Goal: Transaction & Acquisition: Book appointment/travel/reservation

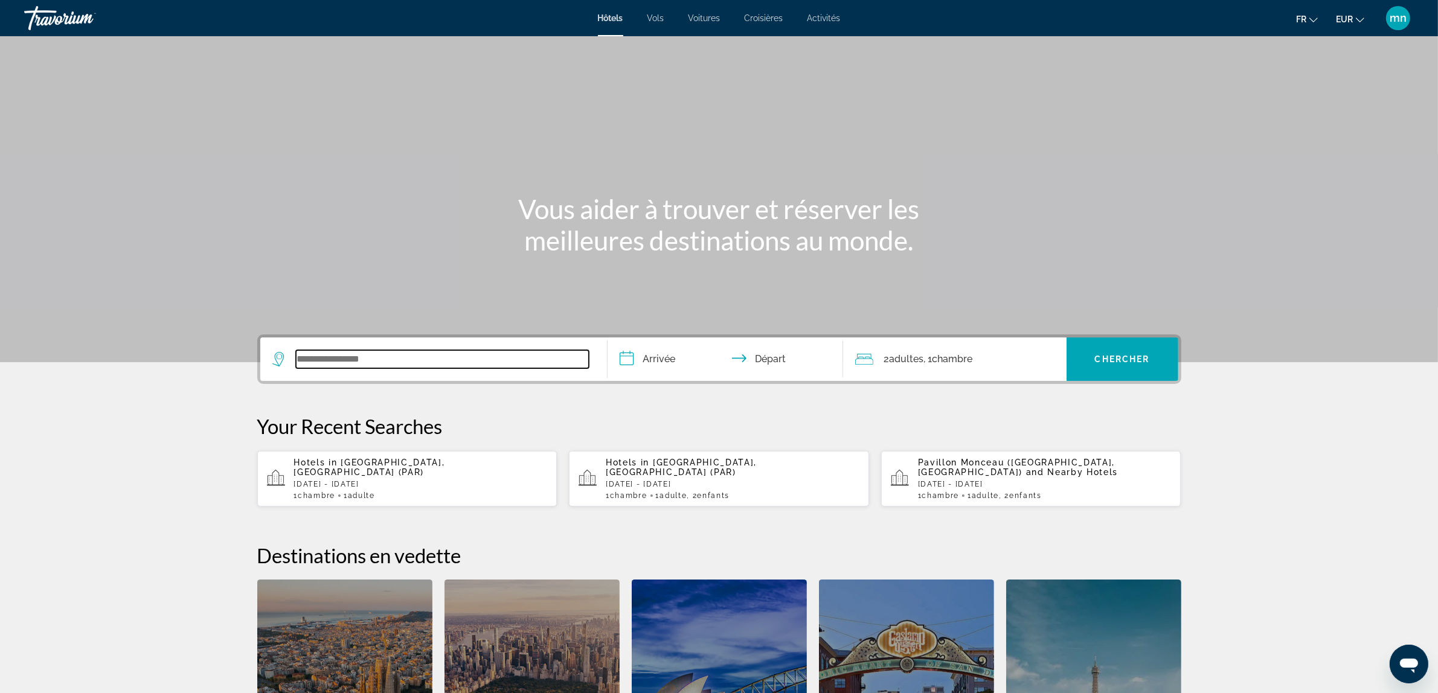
click at [539, 357] on input "Search widget" at bounding box center [442, 359] width 293 height 18
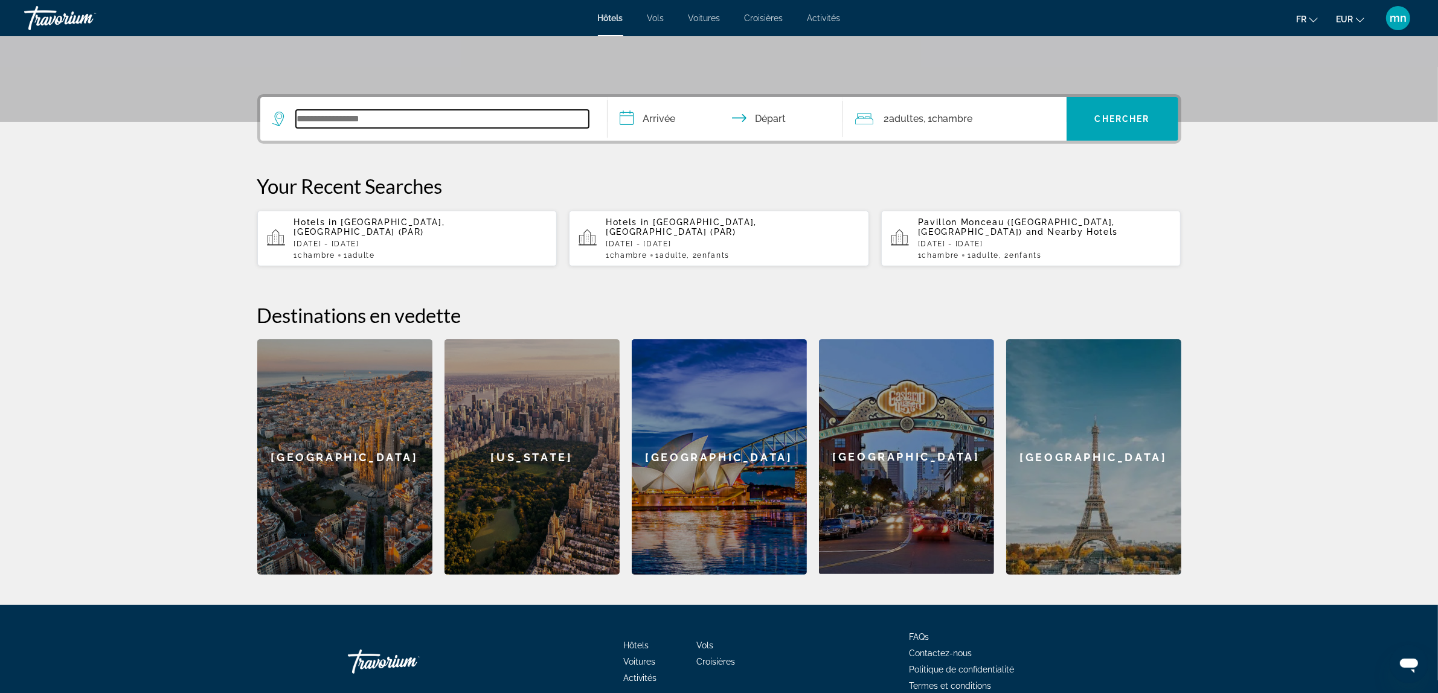
scroll to position [290, 0]
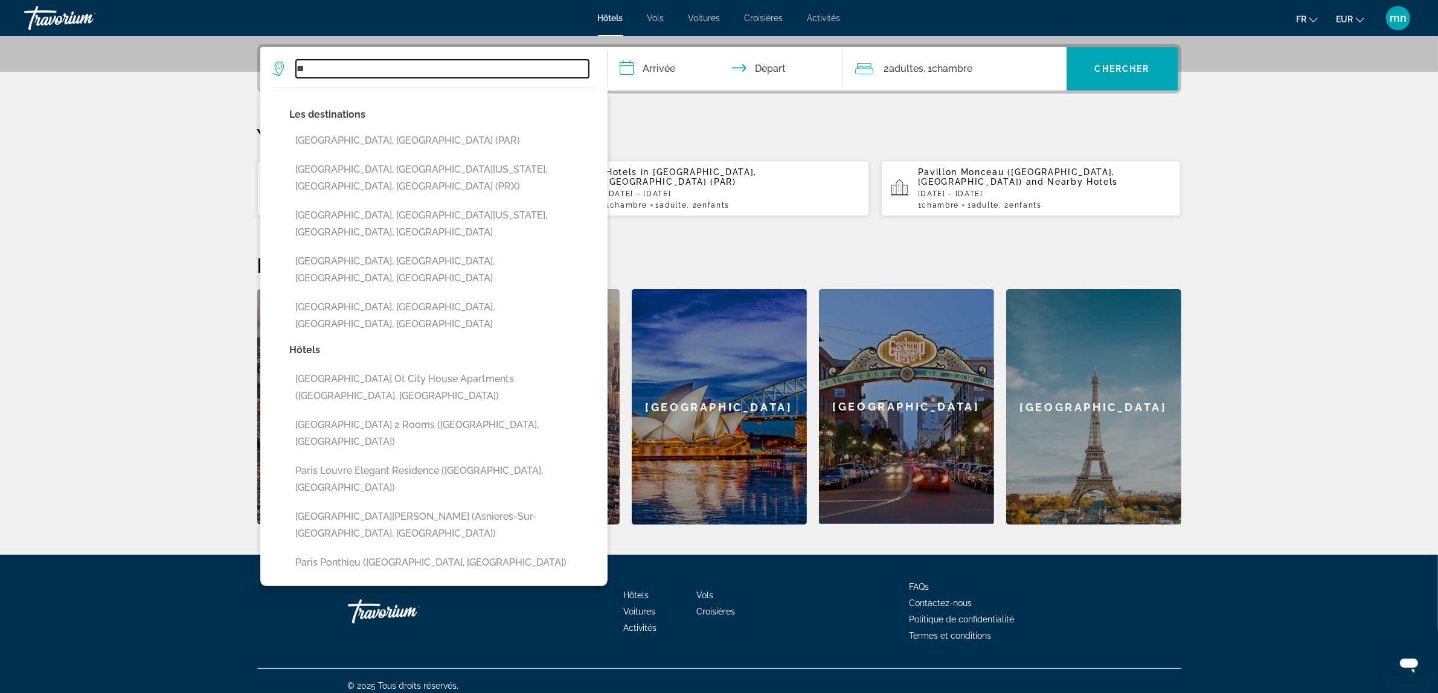
type input "*"
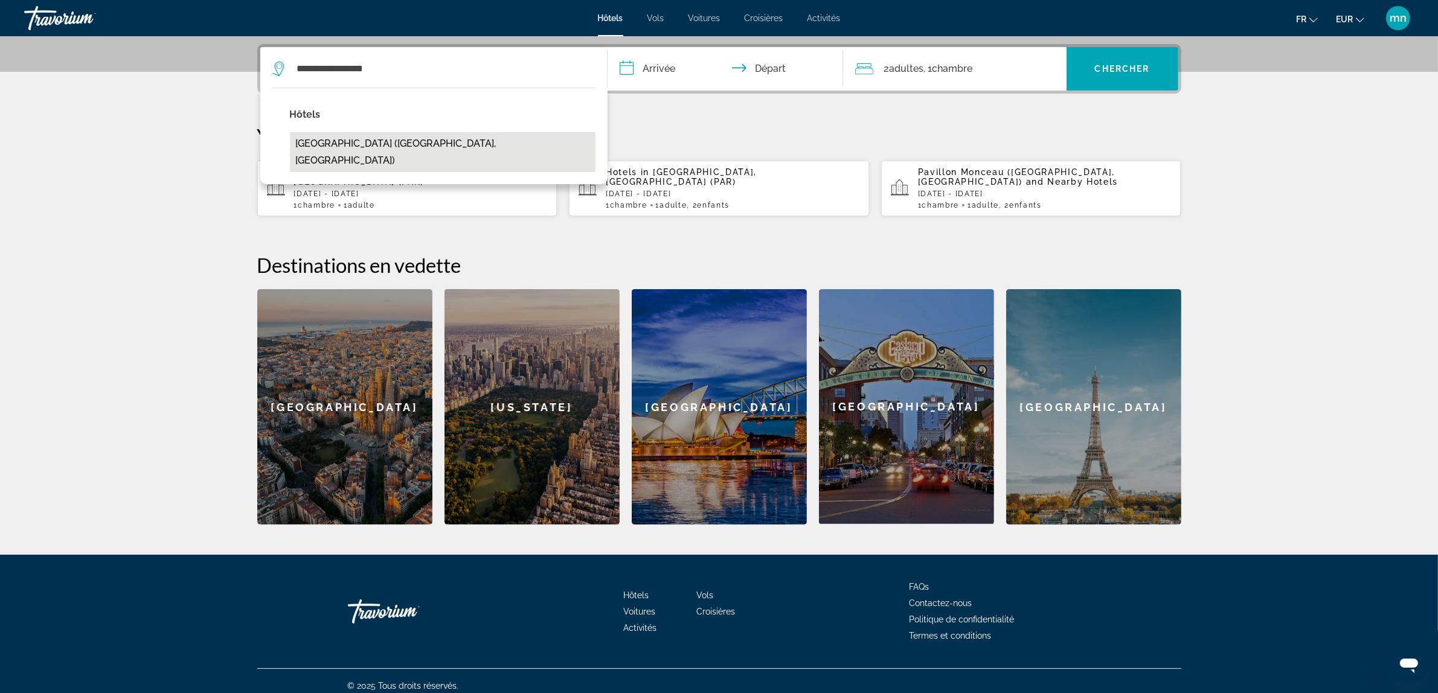
click at [417, 141] on button "[GEOGRAPHIC_DATA] ([GEOGRAPHIC_DATA], [GEOGRAPHIC_DATA])" at bounding box center [443, 152] width 306 height 40
type input "**********"
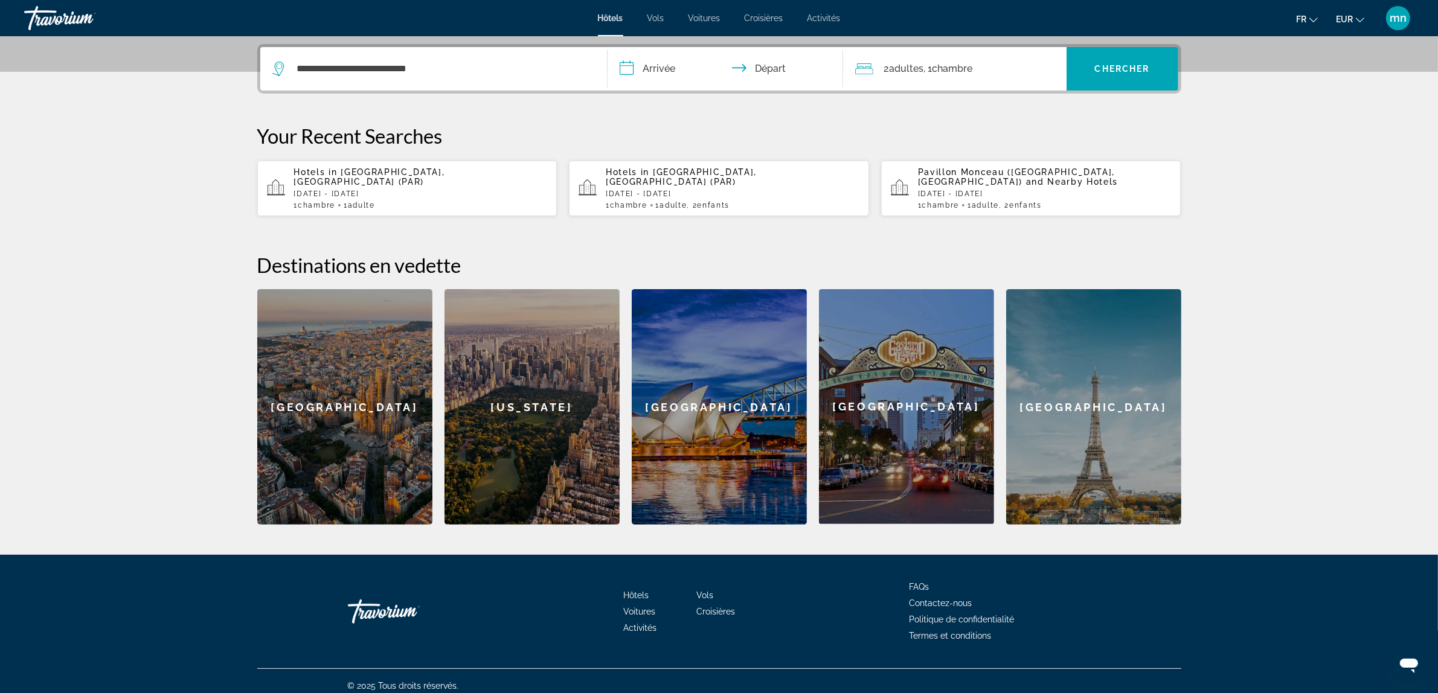
click at [674, 67] on input "**********" at bounding box center [727, 70] width 240 height 47
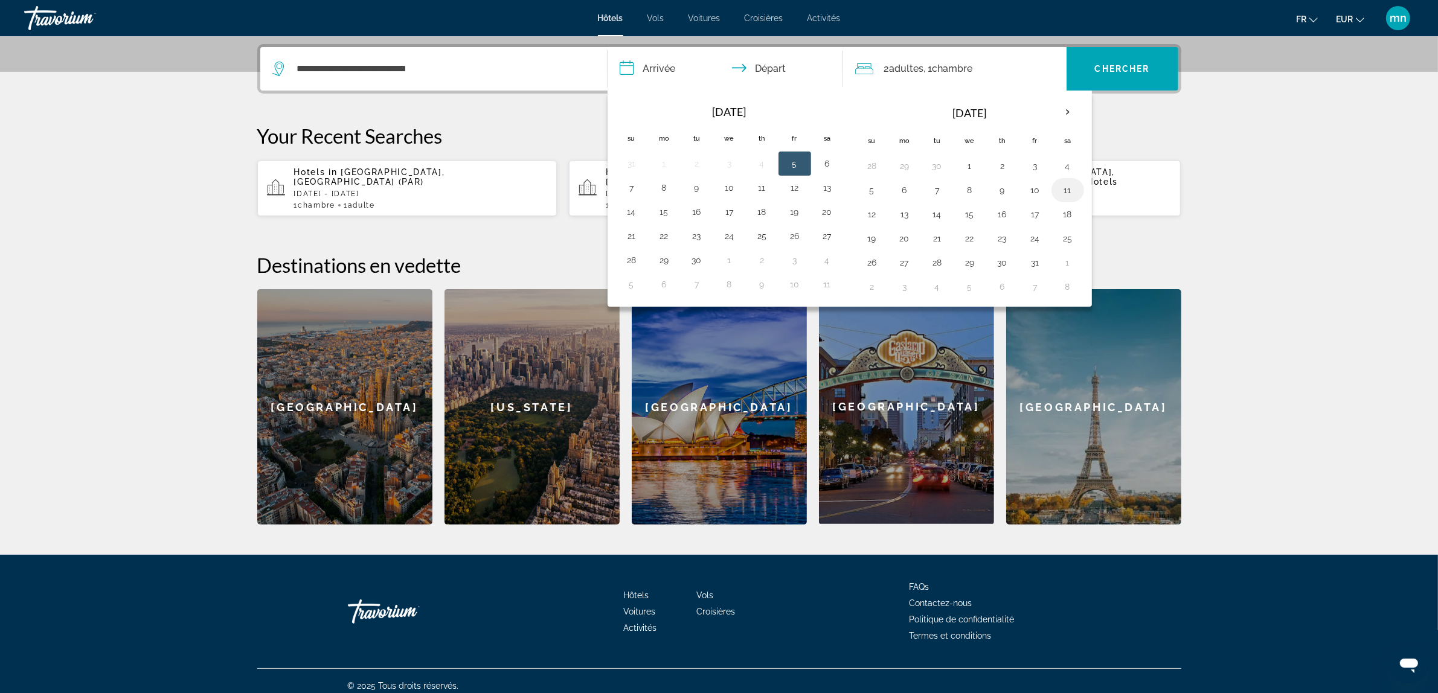
click at [1073, 191] on button "11" at bounding box center [1067, 190] width 19 height 17
click at [870, 219] on button "12" at bounding box center [871, 214] width 19 height 17
type input "**********"
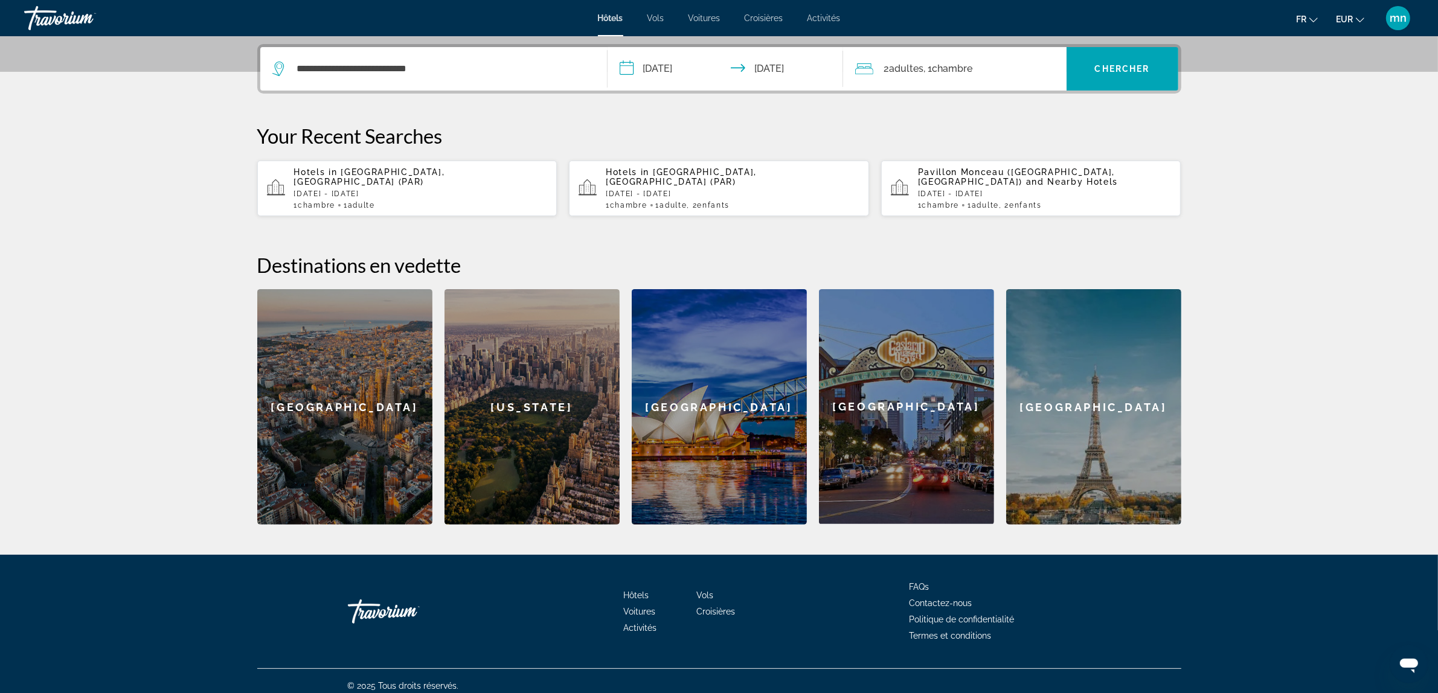
click at [906, 71] on span "Adultes" at bounding box center [906, 68] width 34 height 11
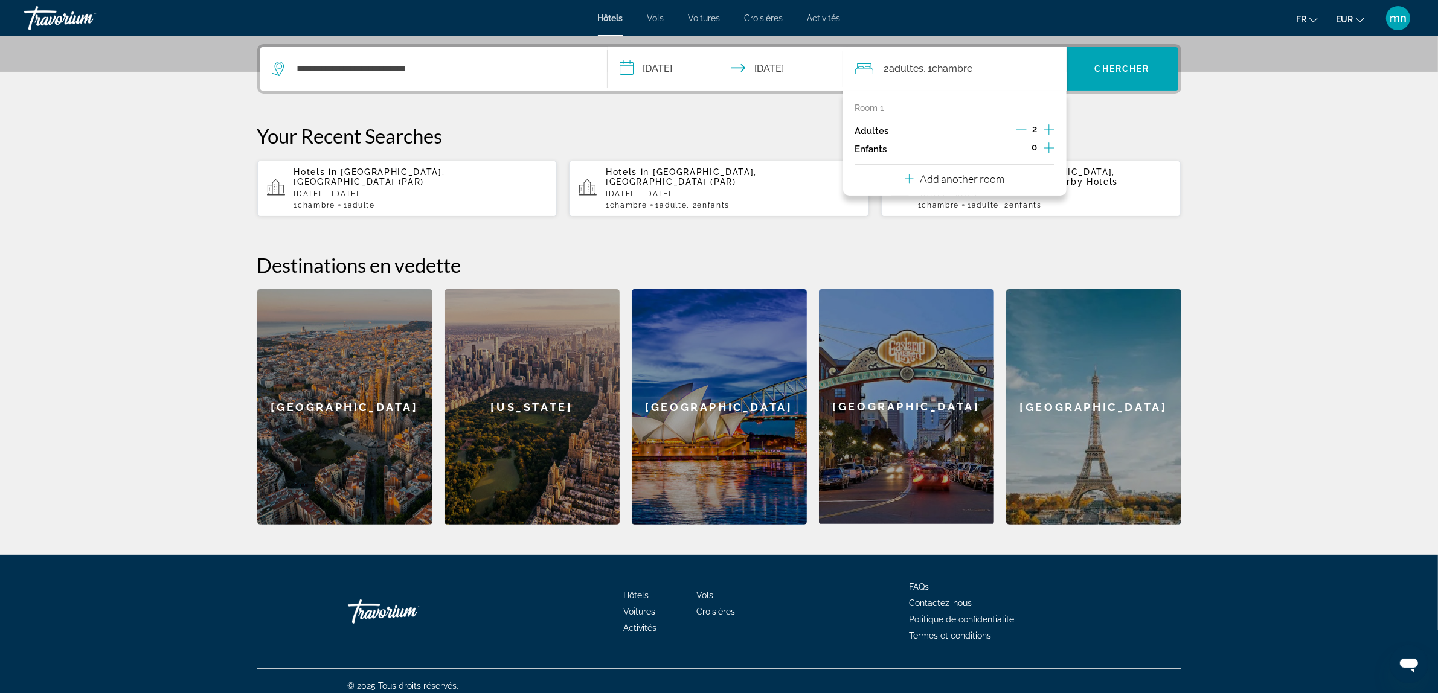
click at [1019, 131] on icon "Decrement adults" at bounding box center [1021, 129] width 11 height 11
click at [1130, 65] on span "Chercher" at bounding box center [1122, 69] width 55 height 10
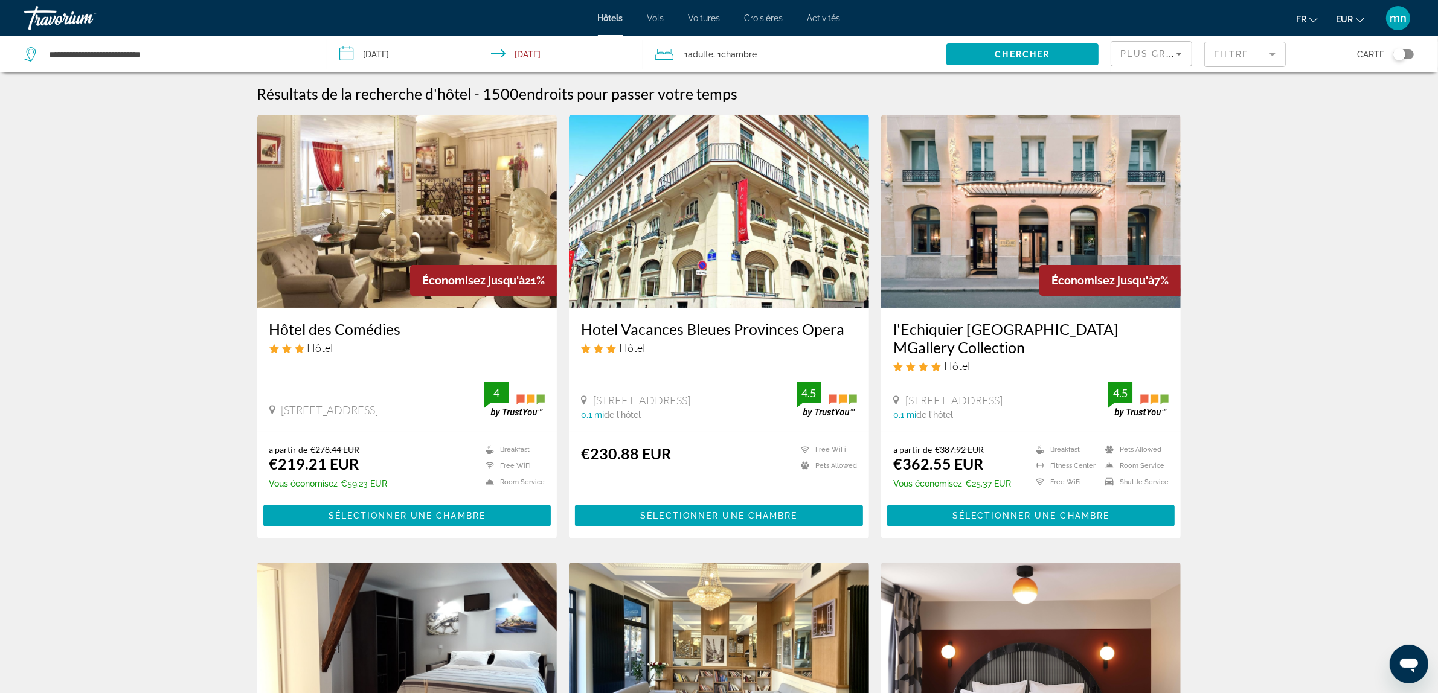
click at [1248, 43] on mat-form-field "Filtre" at bounding box center [1245, 54] width 82 height 25
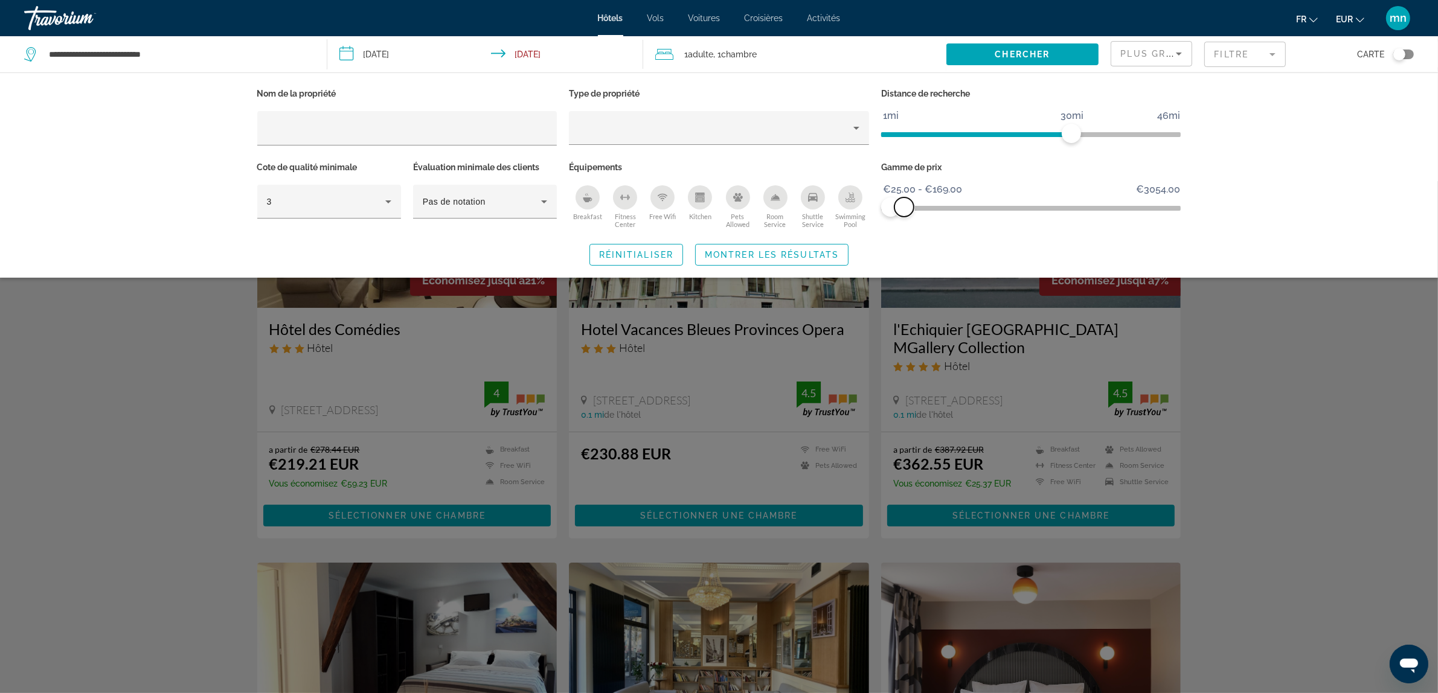
drag, startPoint x: 1171, startPoint y: 200, endPoint x: 904, endPoint y: 218, distance: 268.1
click at [904, 218] on div "Gamme de prix €25.00 €3054.00 €25.00 €169.00 €25.00 - €169.00" at bounding box center [1031, 195] width 312 height 73
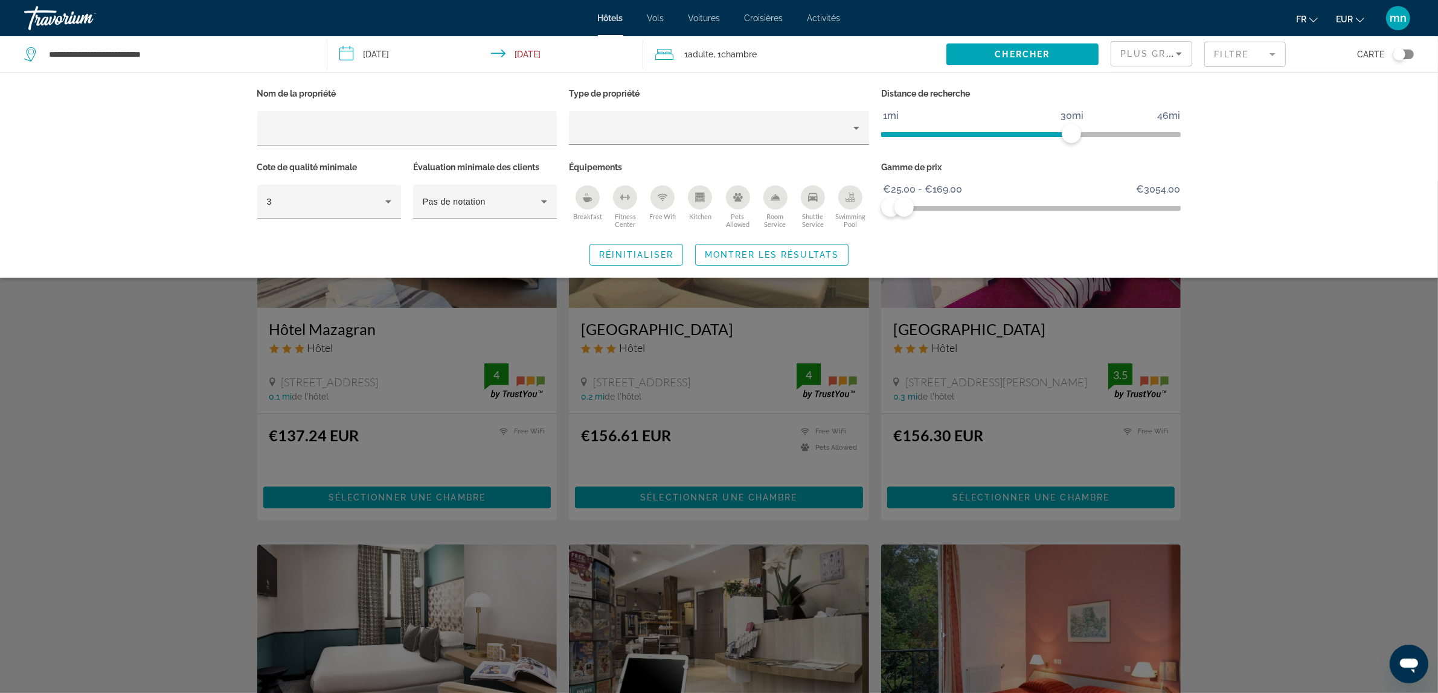
click at [1350, 432] on div "Search widget" at bounding box center [719, 437] width 1438 height 512
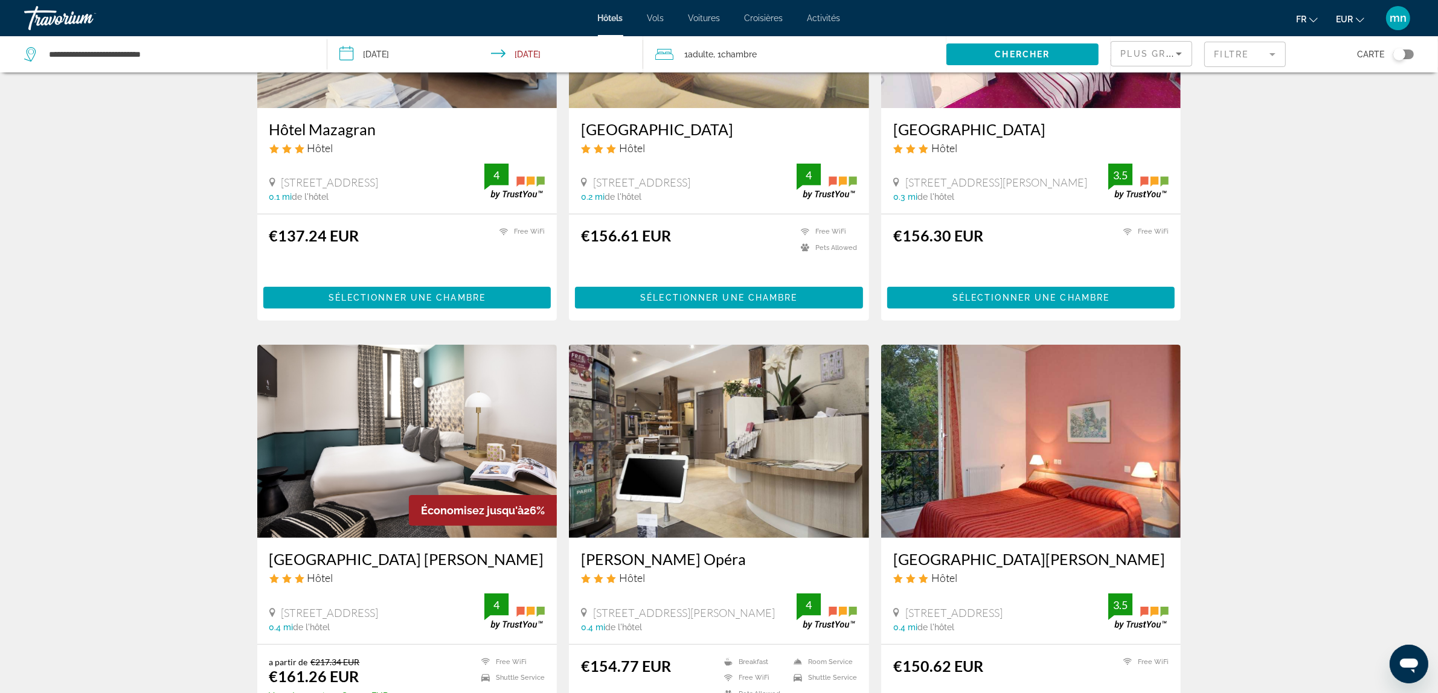
scroll to position [226, 0]
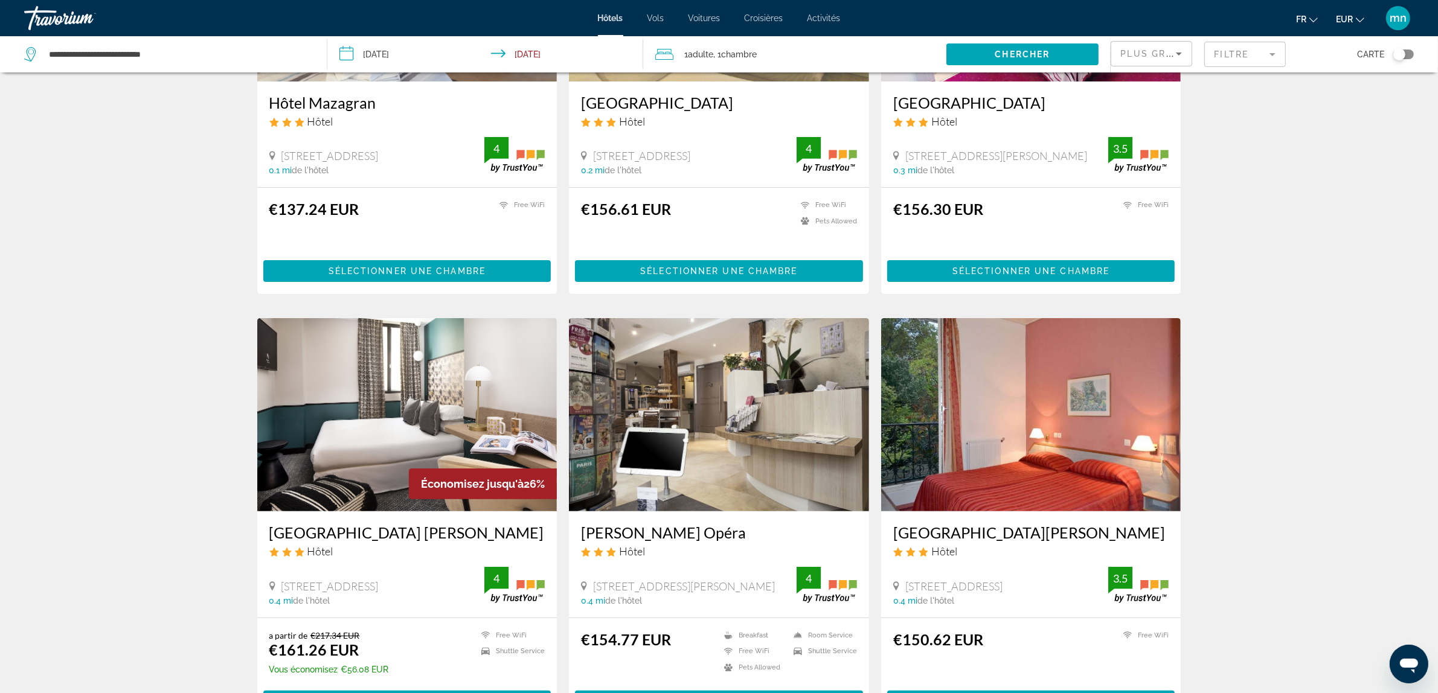
click at [687, 439] on img "Main content" at bounding box center [719, 414] width 300 height 193
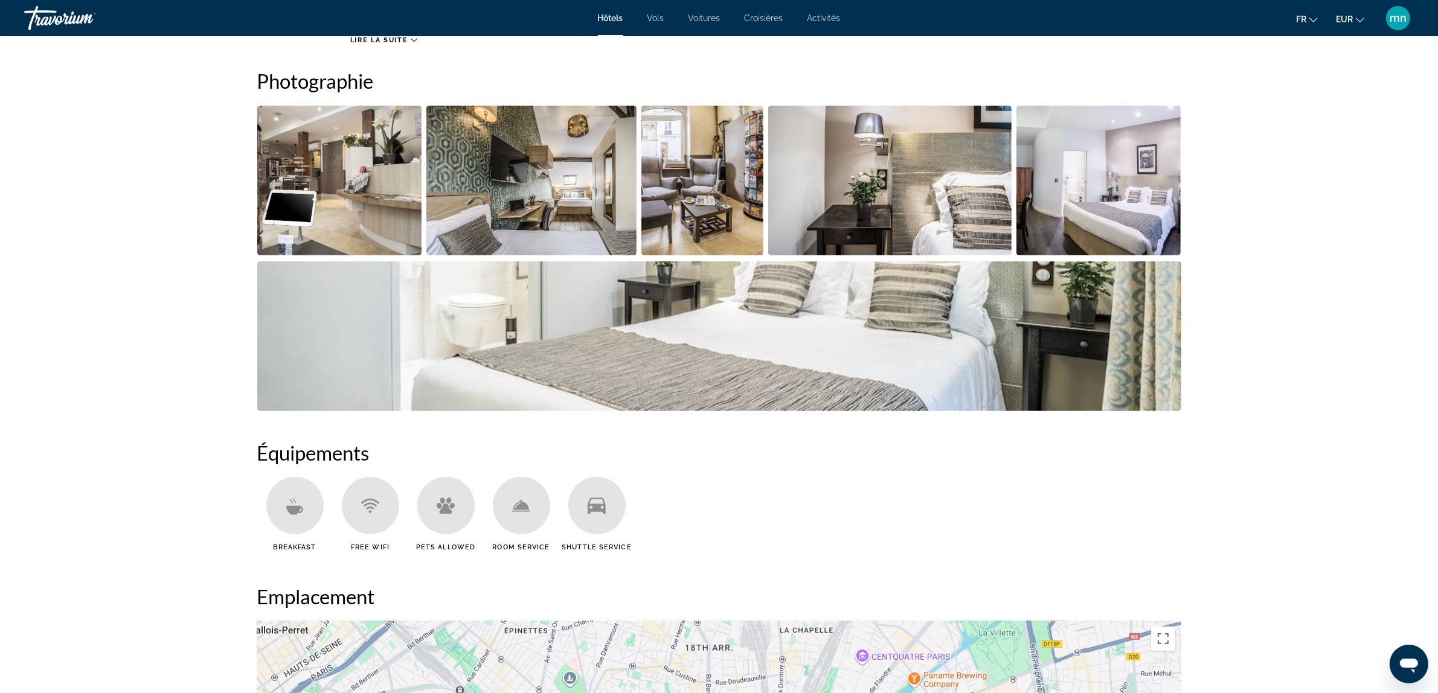
scroll to position [906, 0]
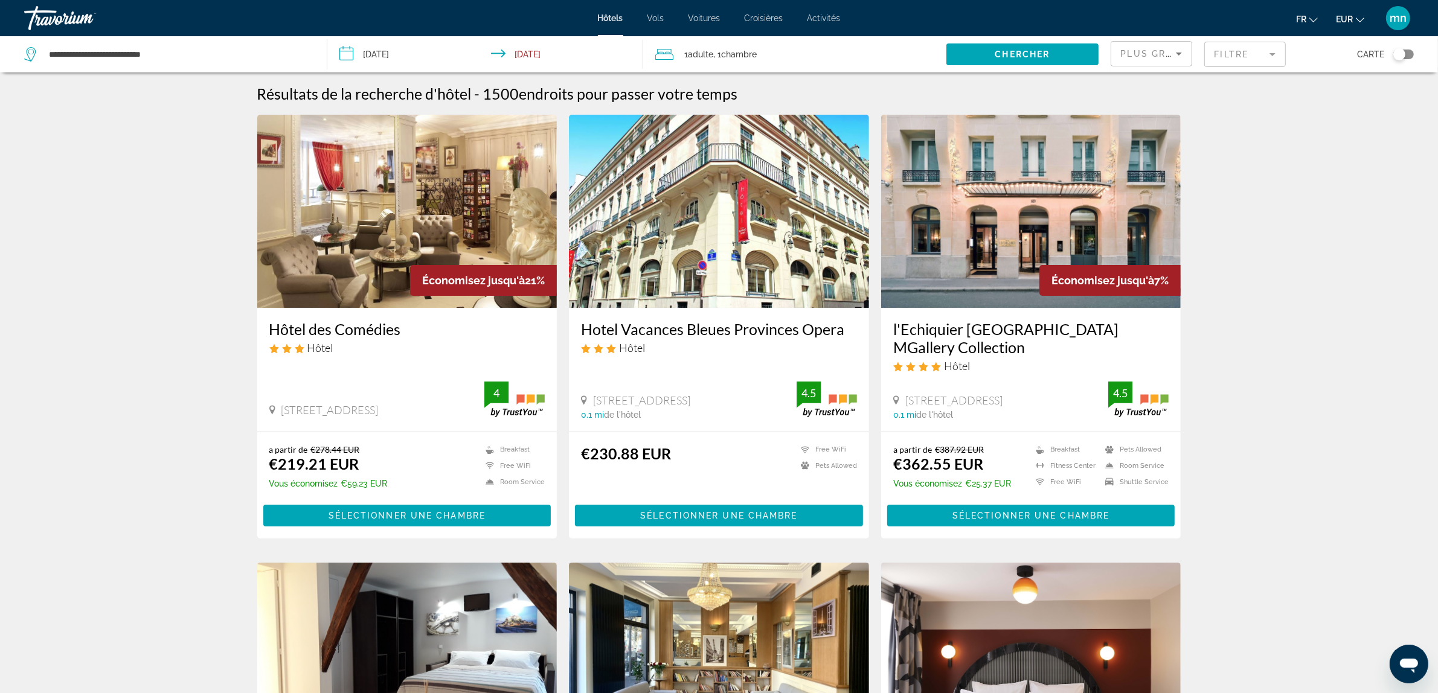
click at [411, 170] on img "Main content" at bounding box center [407, 211] width 300 height 193
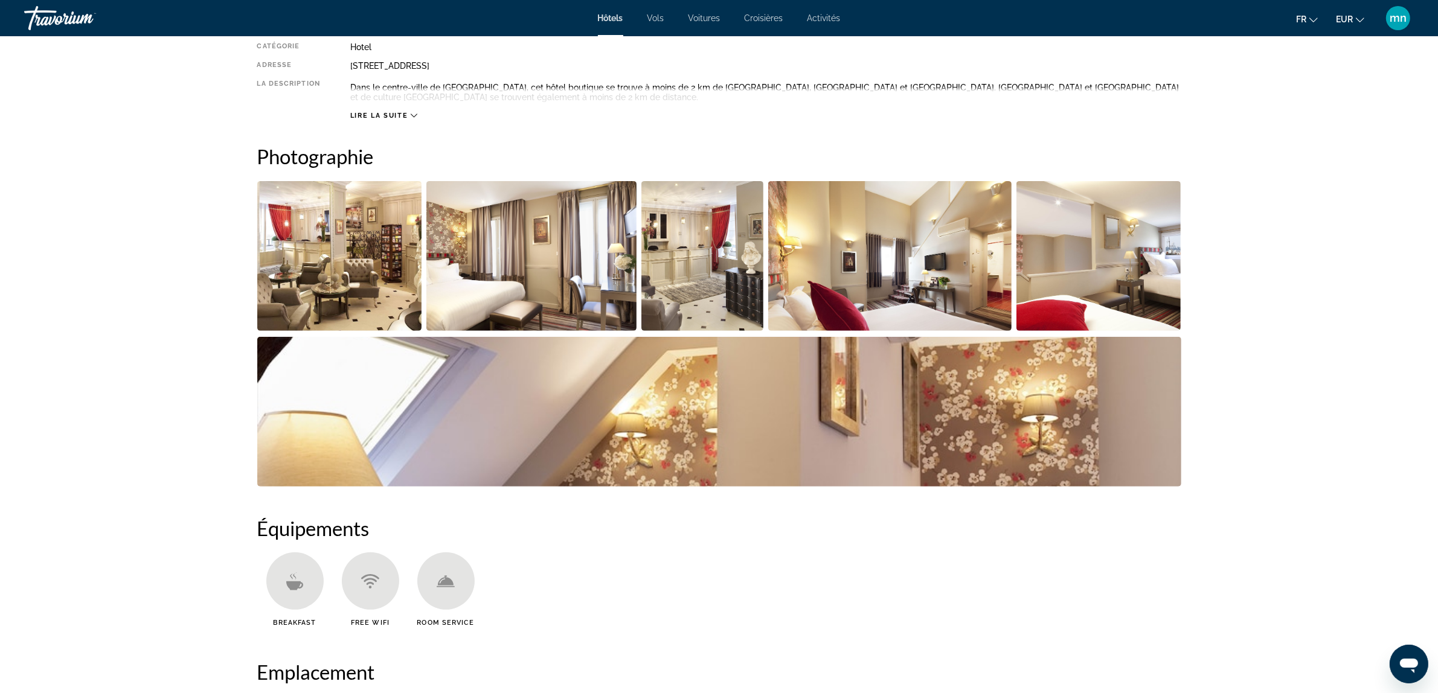
scroll to position [755, 0]
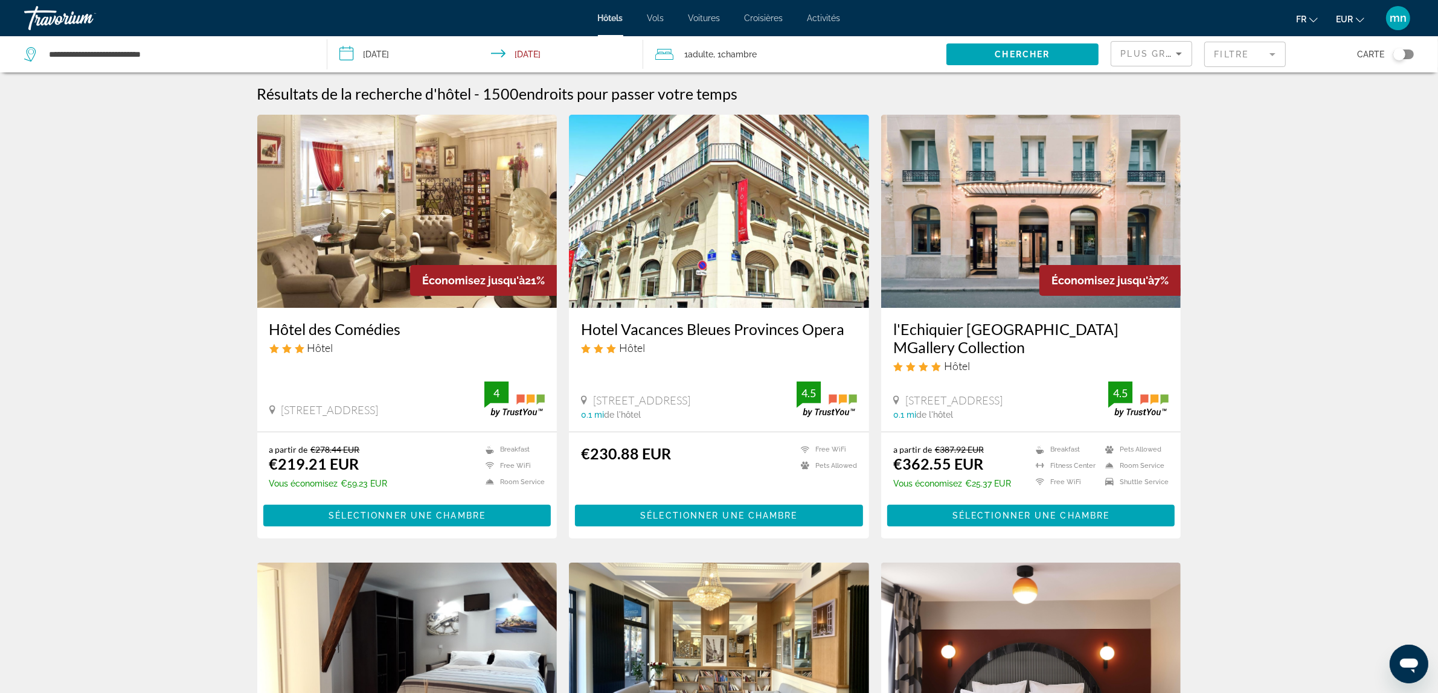
click at [739, 193] on img "Main content" at bounding box center [719, 211] width 300 height 193
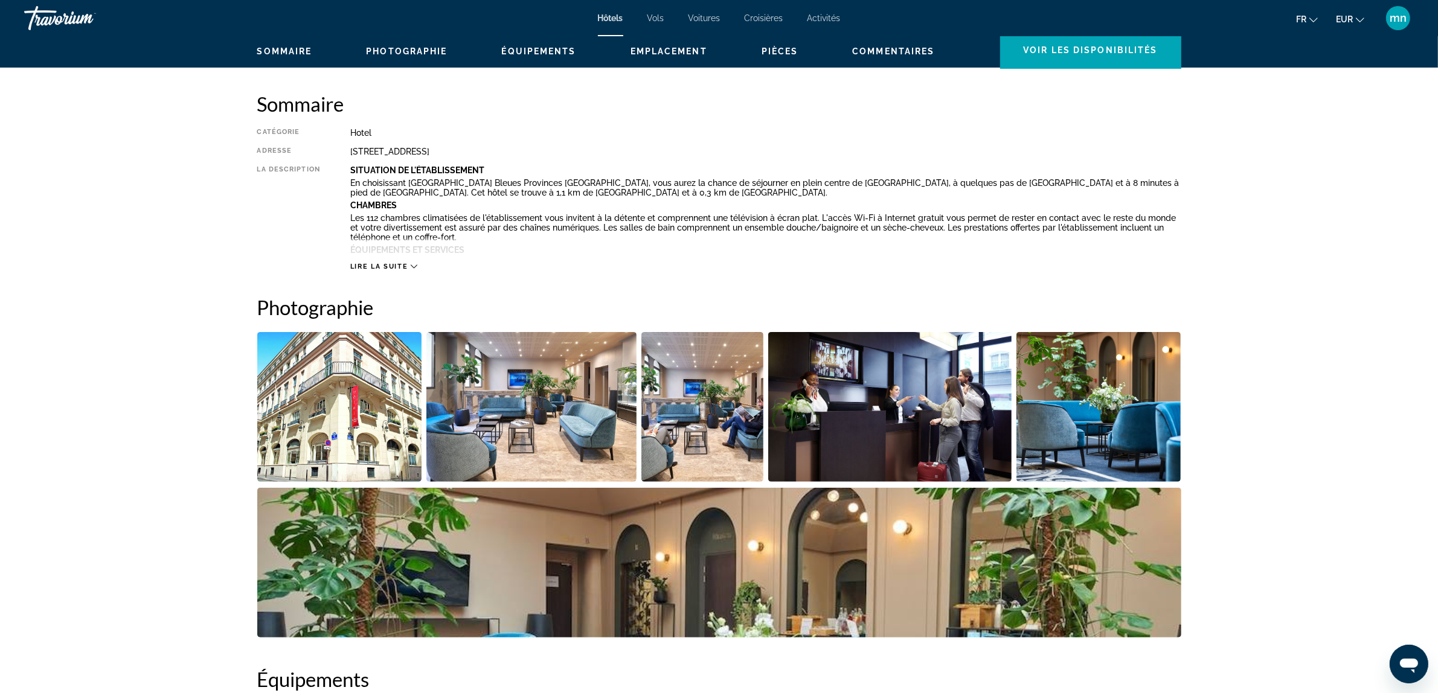
scroll to position [679, 0]
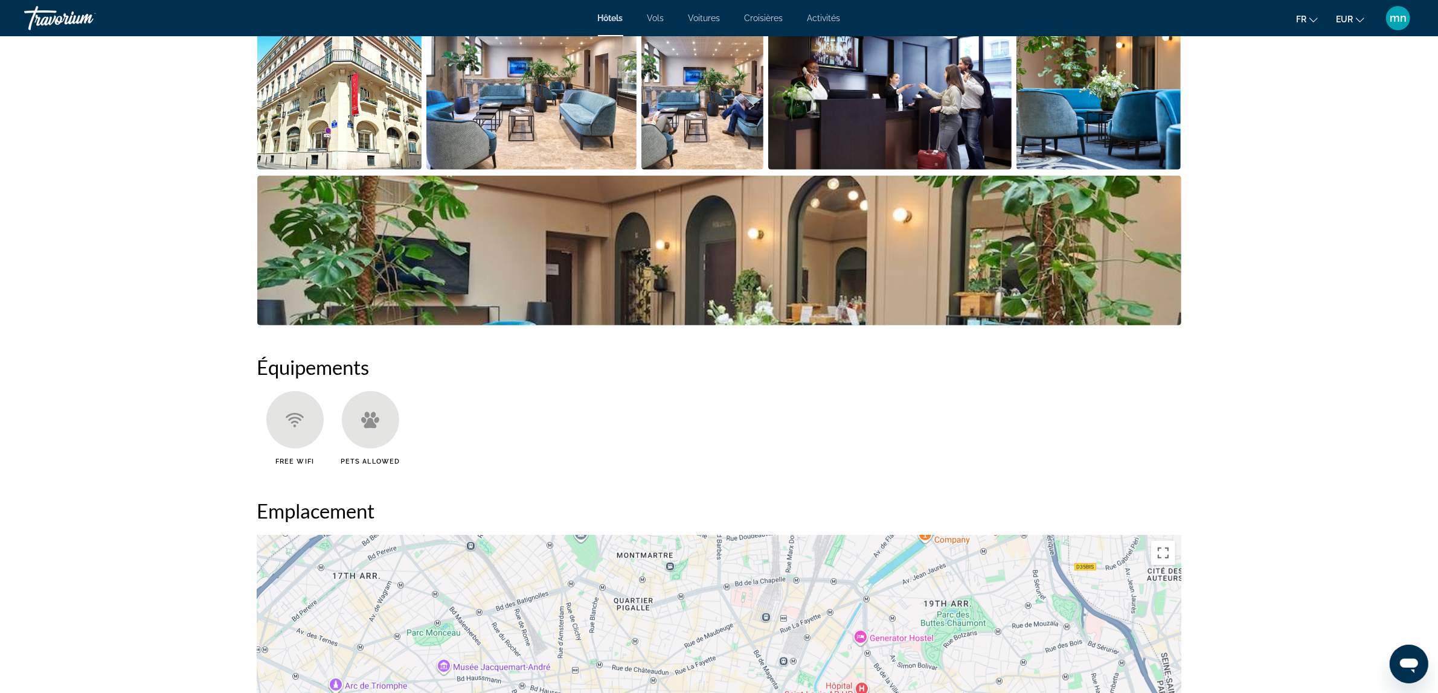
click at [315, 92] on img "Open full-screen image slider" at bounding box center [339, 95] width 165 height 150
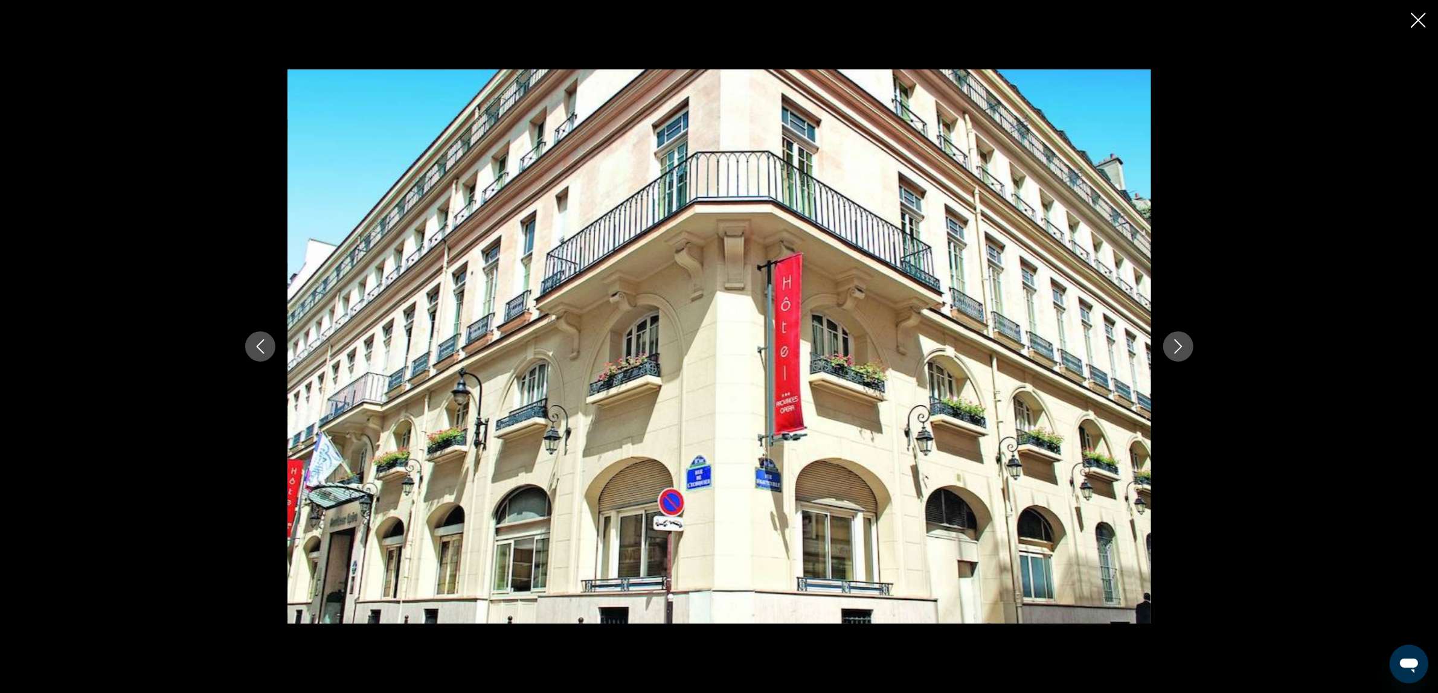
click at [1187, 347] on button "Next image" at bounding box center [1178, 347] width 30 height 30
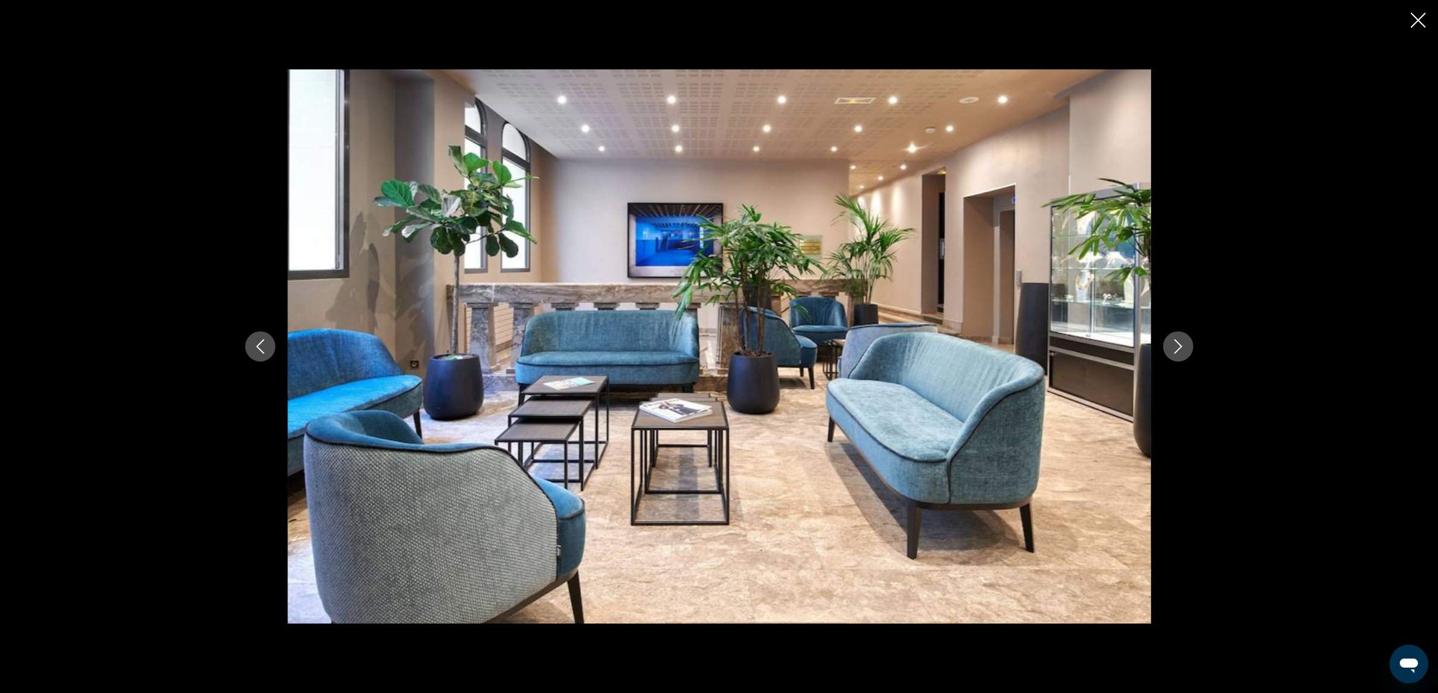
click at [1185, 347] on button "Next image" at bounding box center [1178, 347] width 30 height 30
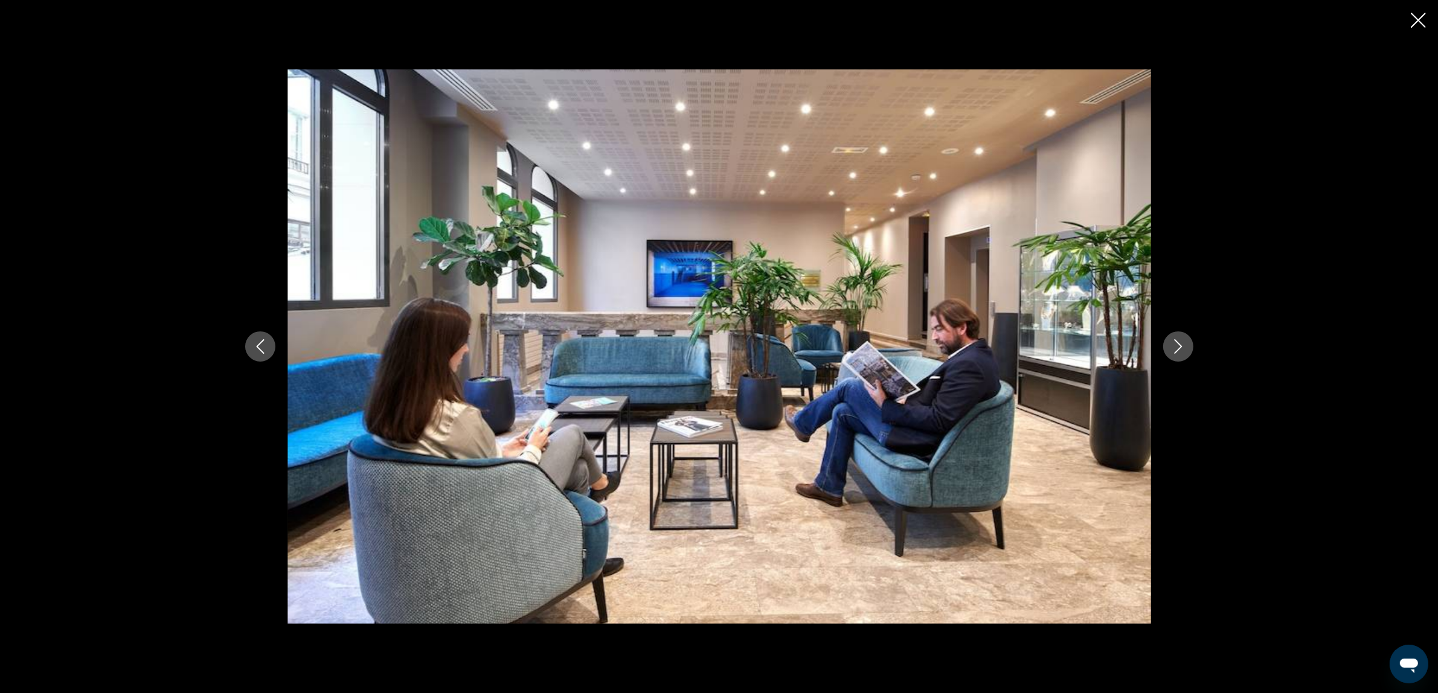
click at [1185, 347] on button "Next image" at bounding box center [1178, 347] width 30 height 30
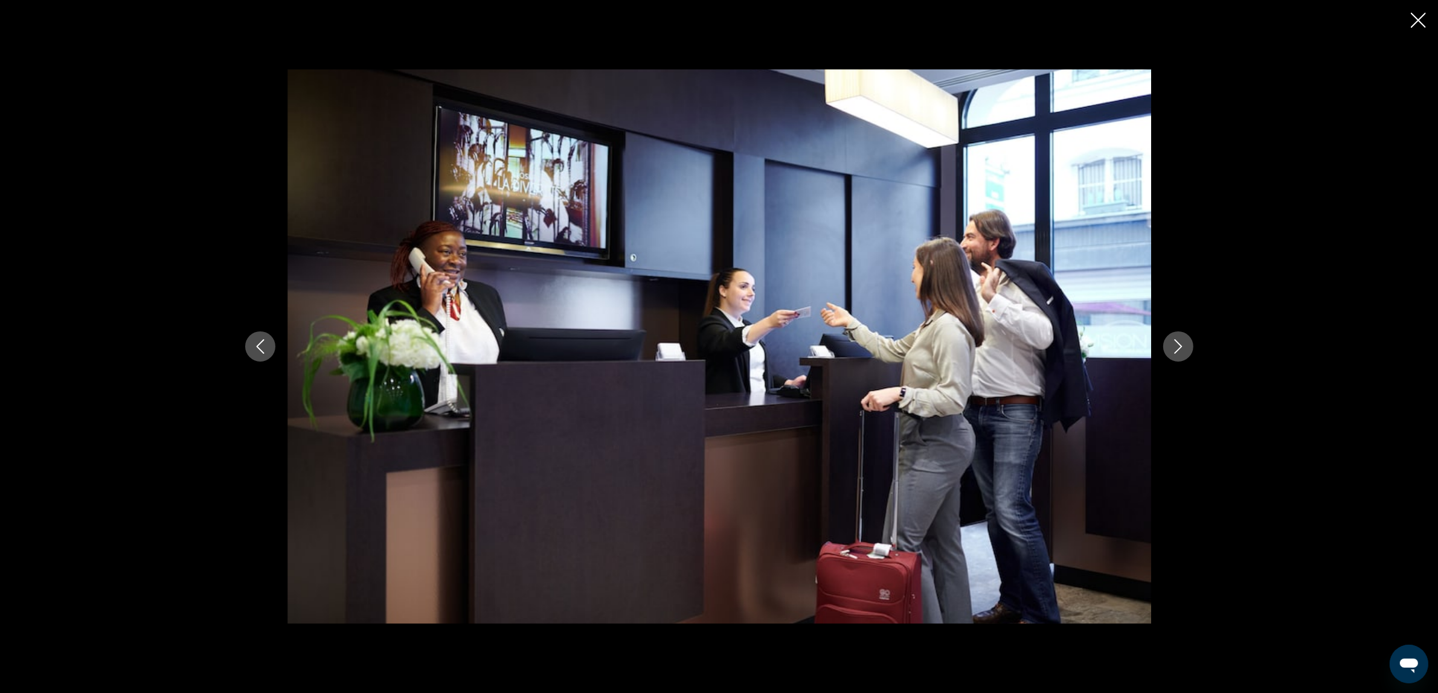
click at [1185, 347] on button "Next image" at bounding box center [1178, 347] width 30 height 30
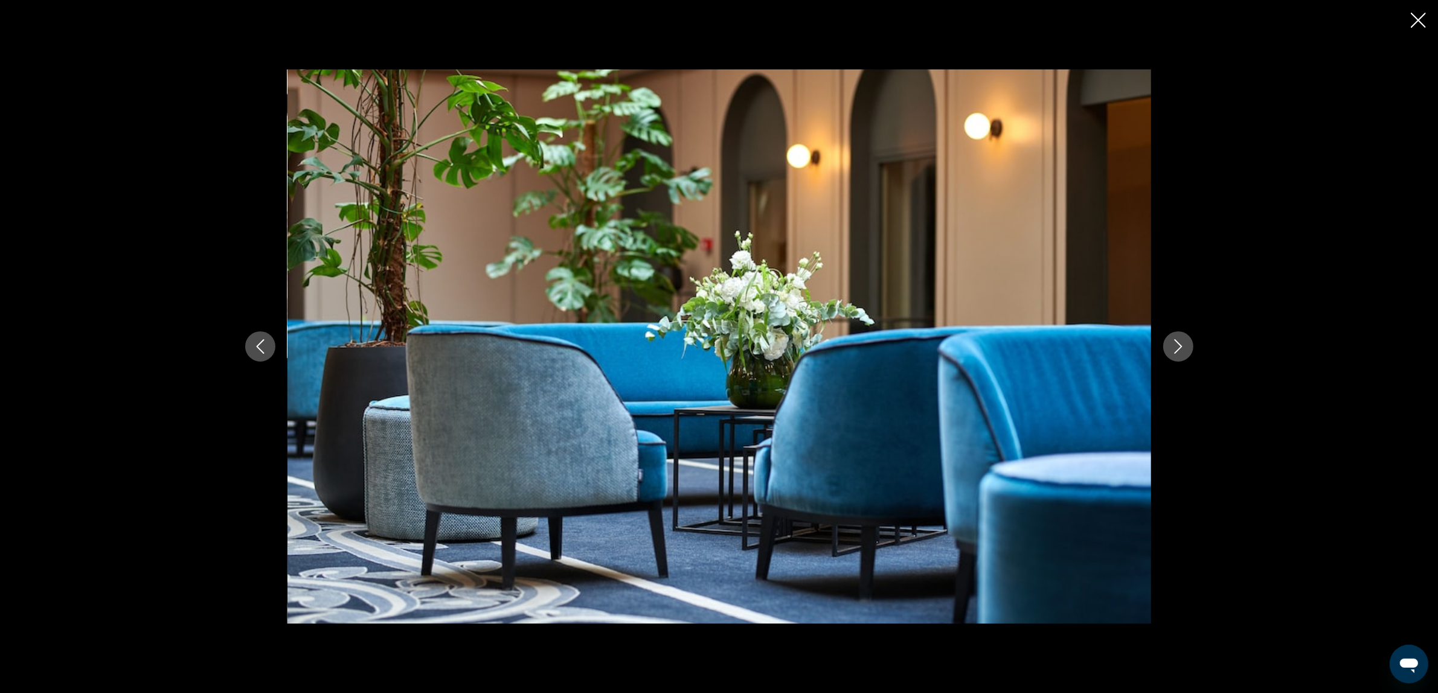
click at [1185, 347] on button "Next image" at bounding box center [1178, 347] width 30 height 30
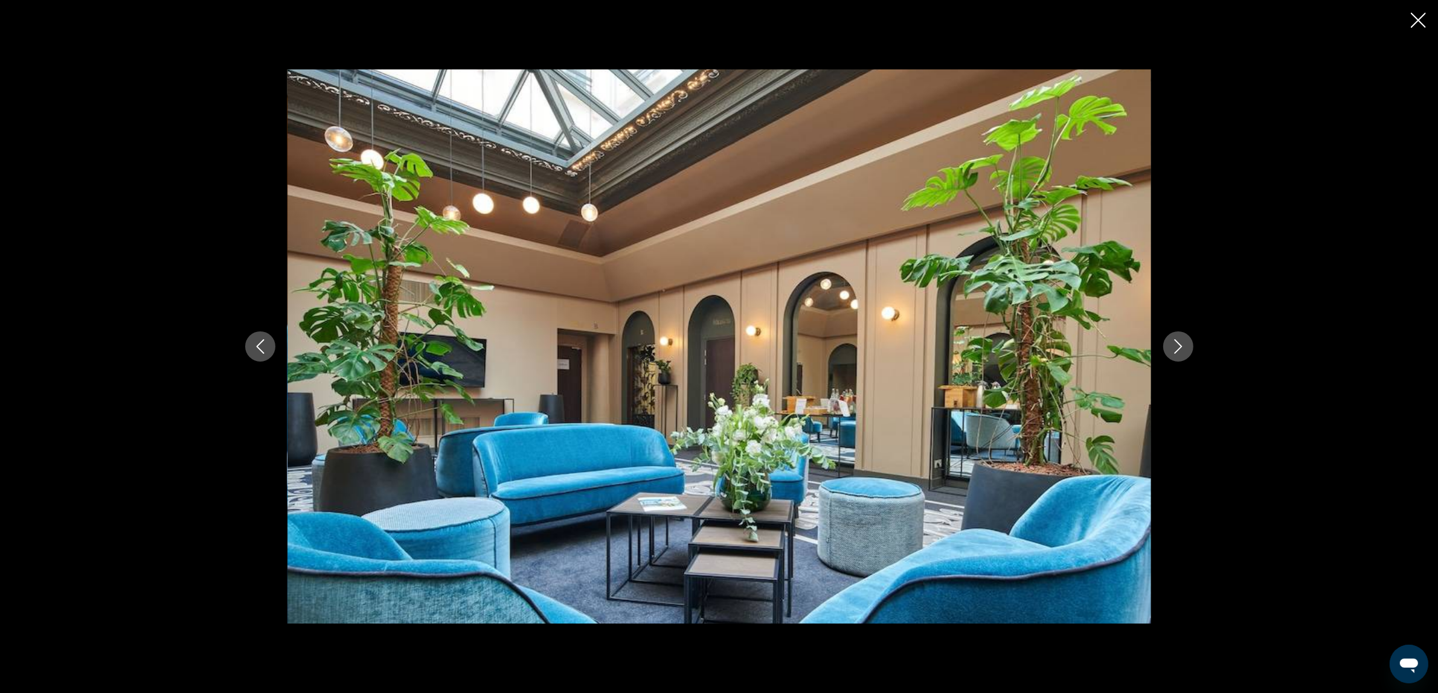
click at [1185, 347] on button "Next image" at bounding box center [1178, 347] width 30 height 30
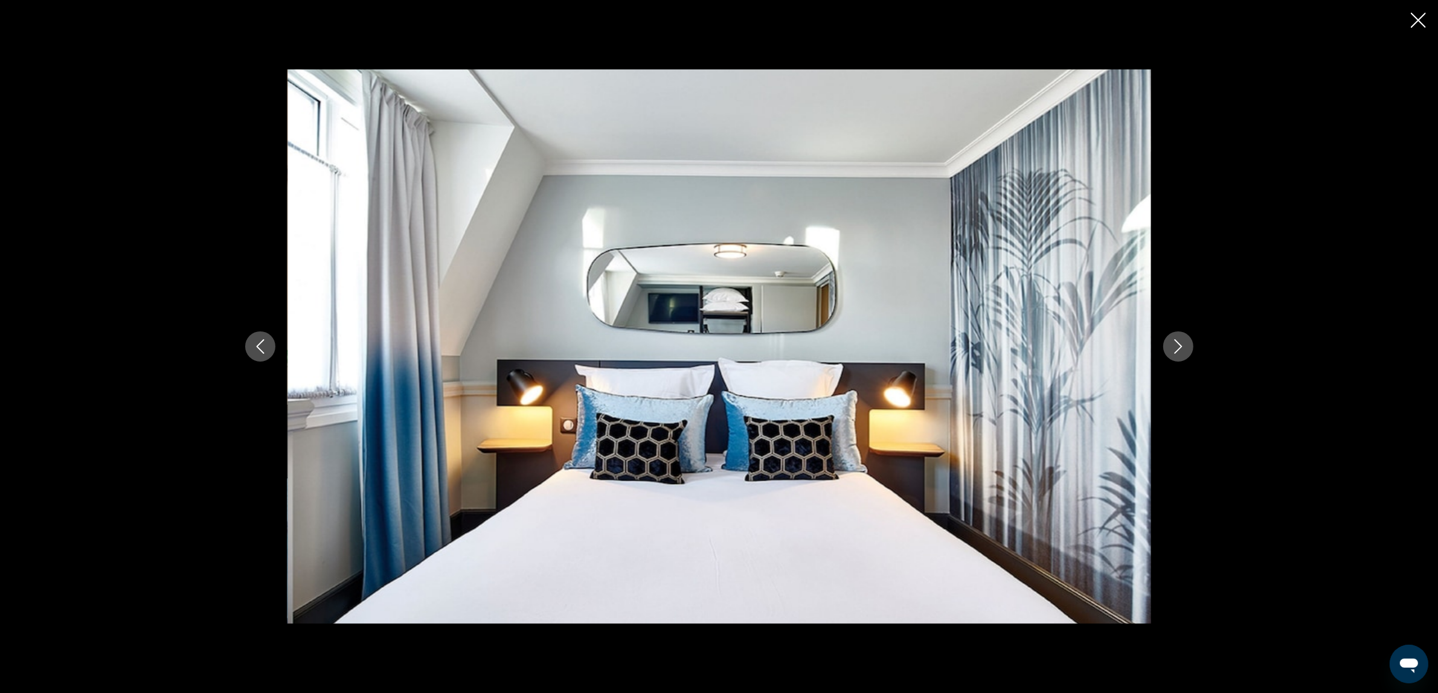
click at [1185, 347] on button "Next image" at bounding box center [1178, 347] width 30 height 30
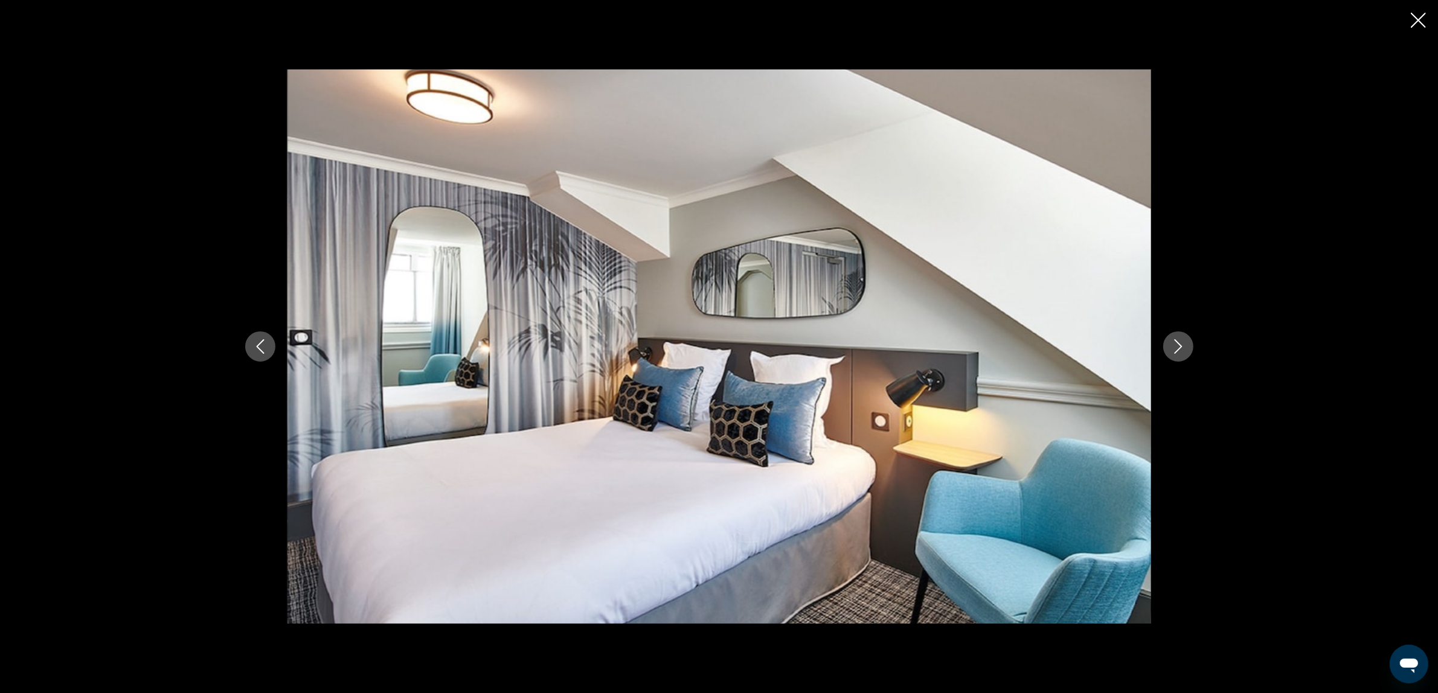
click at [1185, 347] on button "Next image" at bounding box center [1178, 347] width 30 height 30
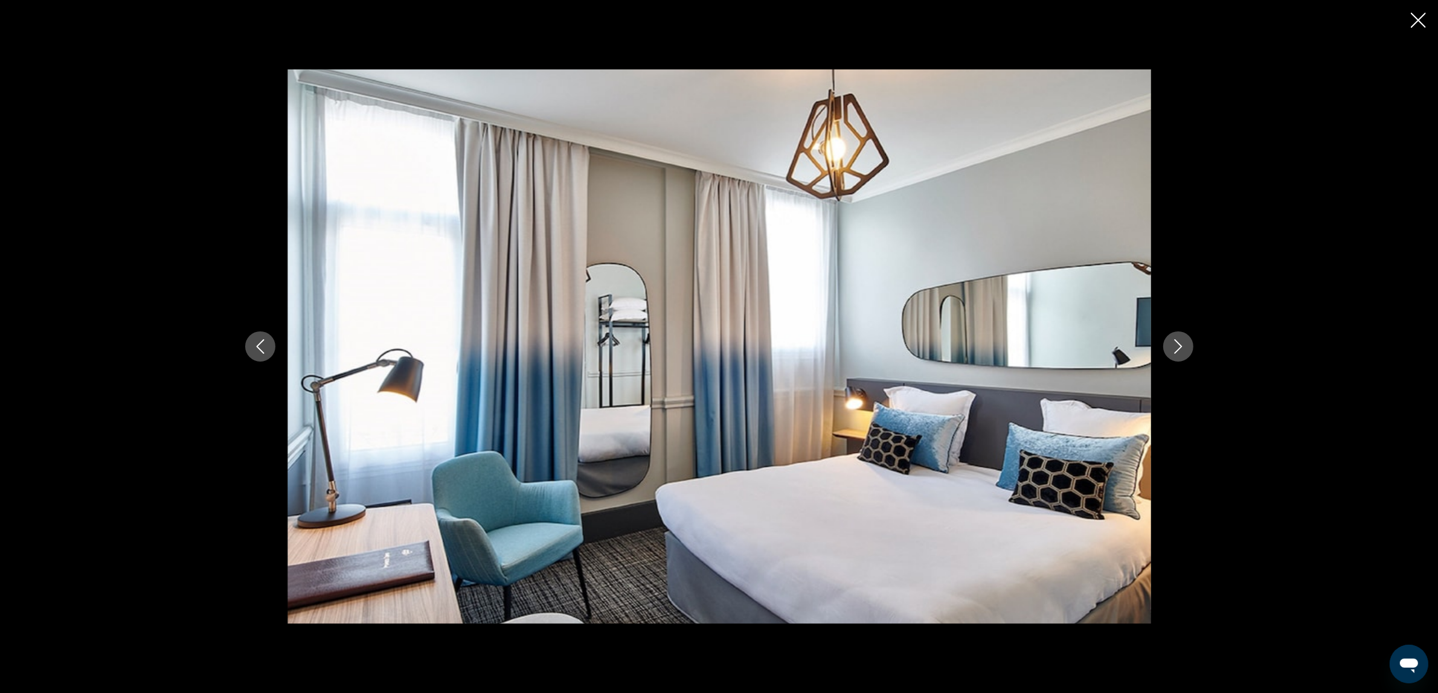
click at [1185, 347] on button "Next image" at bounding box center [1178, 347] width 30 height 30
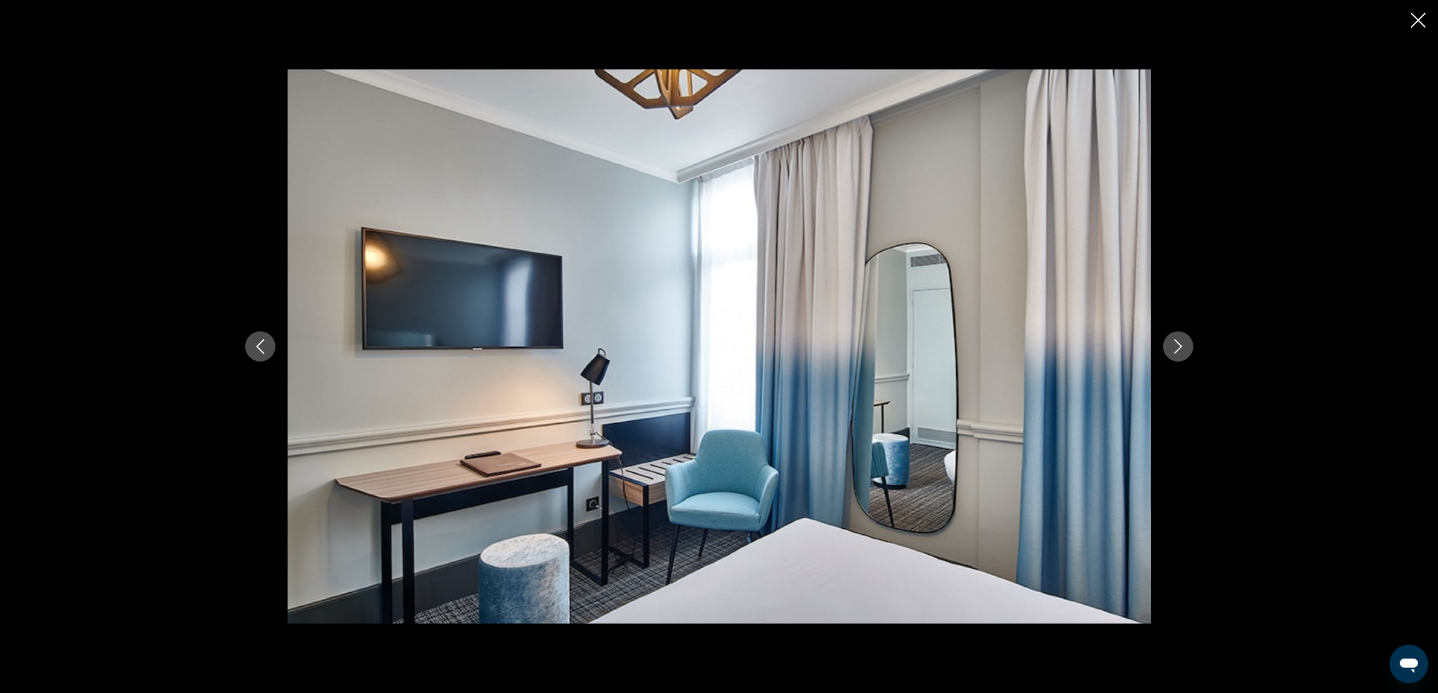
click at [1185, 347] on button "Next image" at bounding box center [1178, 347] width 30 height 30
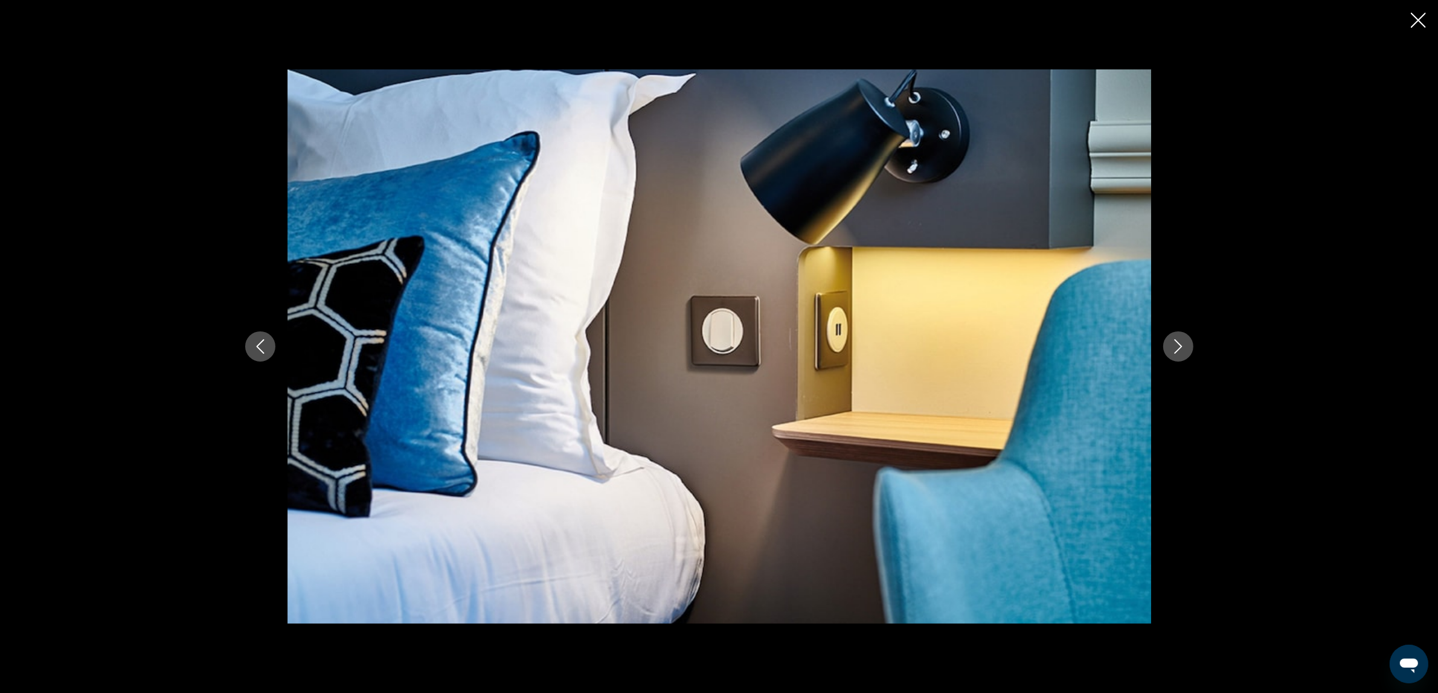
click at [1185, 347] on button "Next image" at bounding box center [1178, 347] width 30 height 30
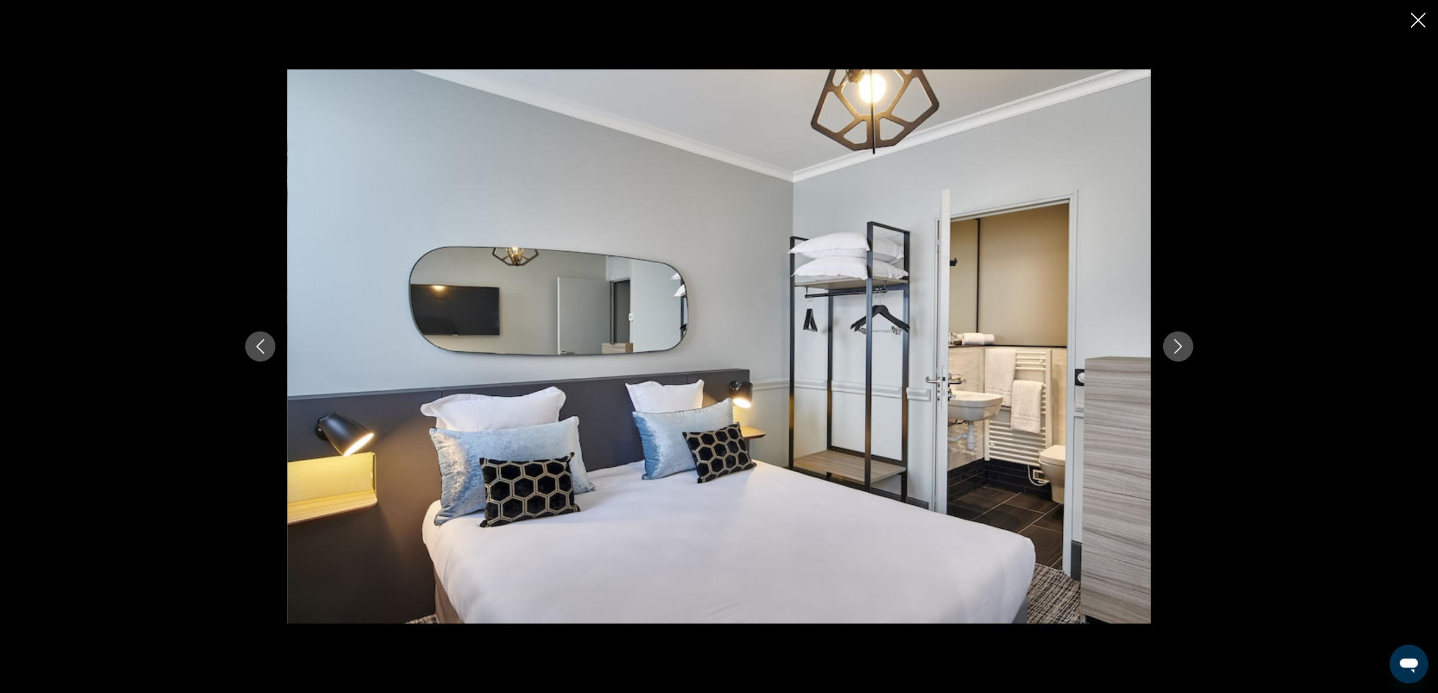
click at [1185, 347] on button "Next image" at bounding box center [1178, 347] width 30 height 30
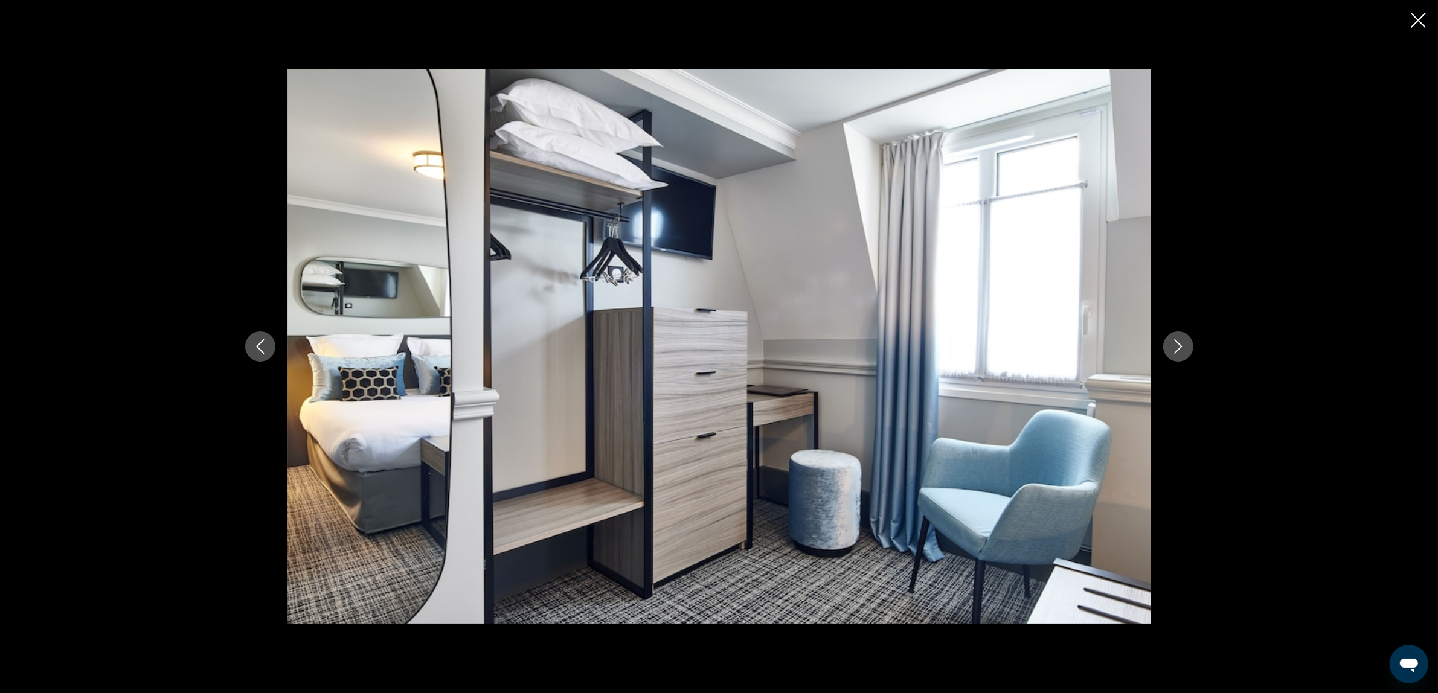
click at [1194, 350] on div "prev next" at bounding box center [719, 346] width 972 height 554
click at [1181, 346] on icon "Next image" at bounding box center [1178, 346] width 8 height 14
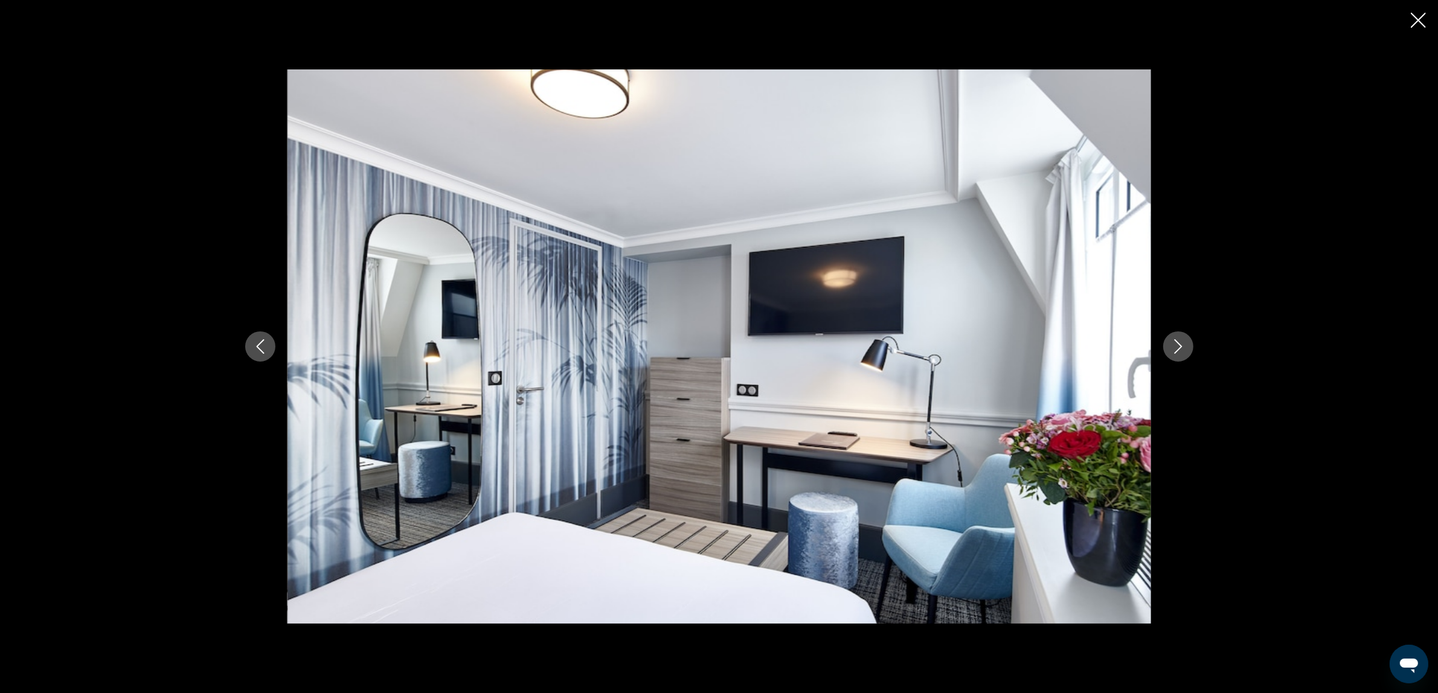
click at [1181, 341] on icon "Next image" at bounding box center [1178, 346] width 14 height 14
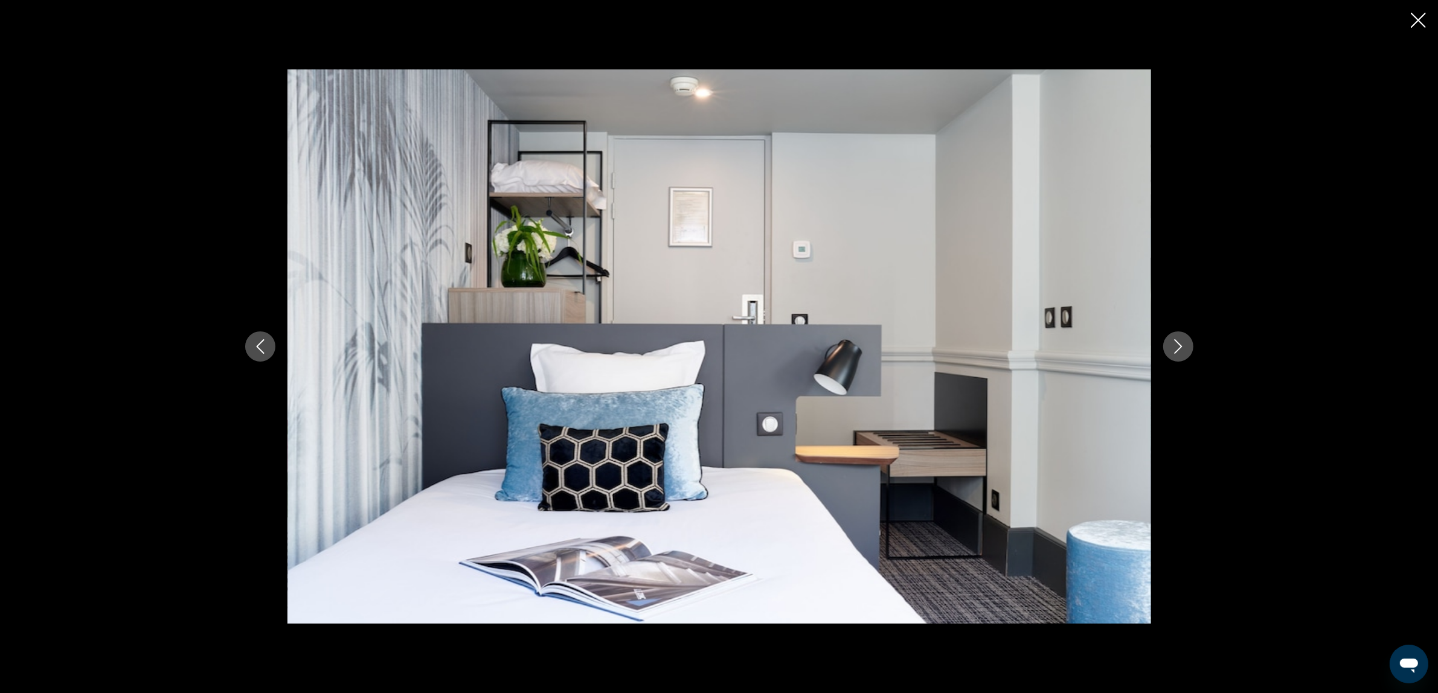
click at [1181, 341] on icon "Next image" at bounding box center [1178, 346] width 14 height 14
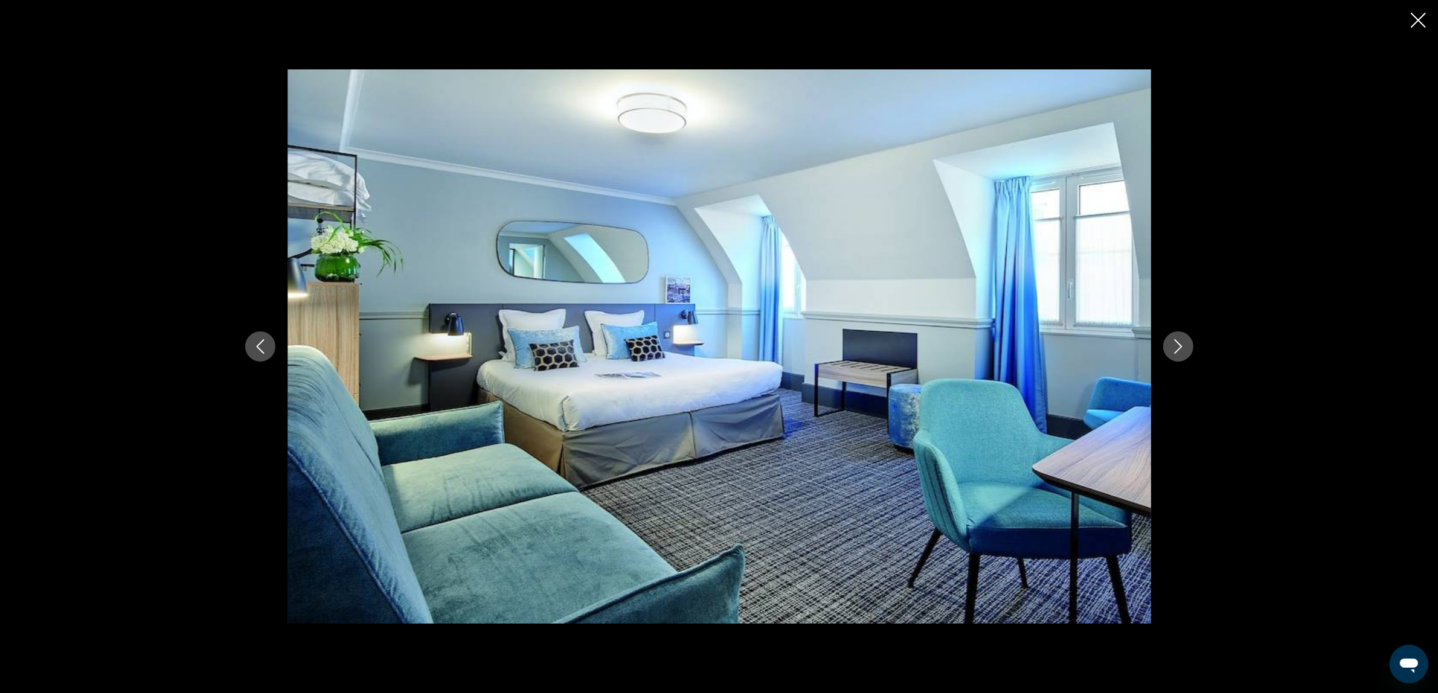
click at [1413, 19] on icon "Close slideshow" at bounding box center [1418, 20] width 15 height 15
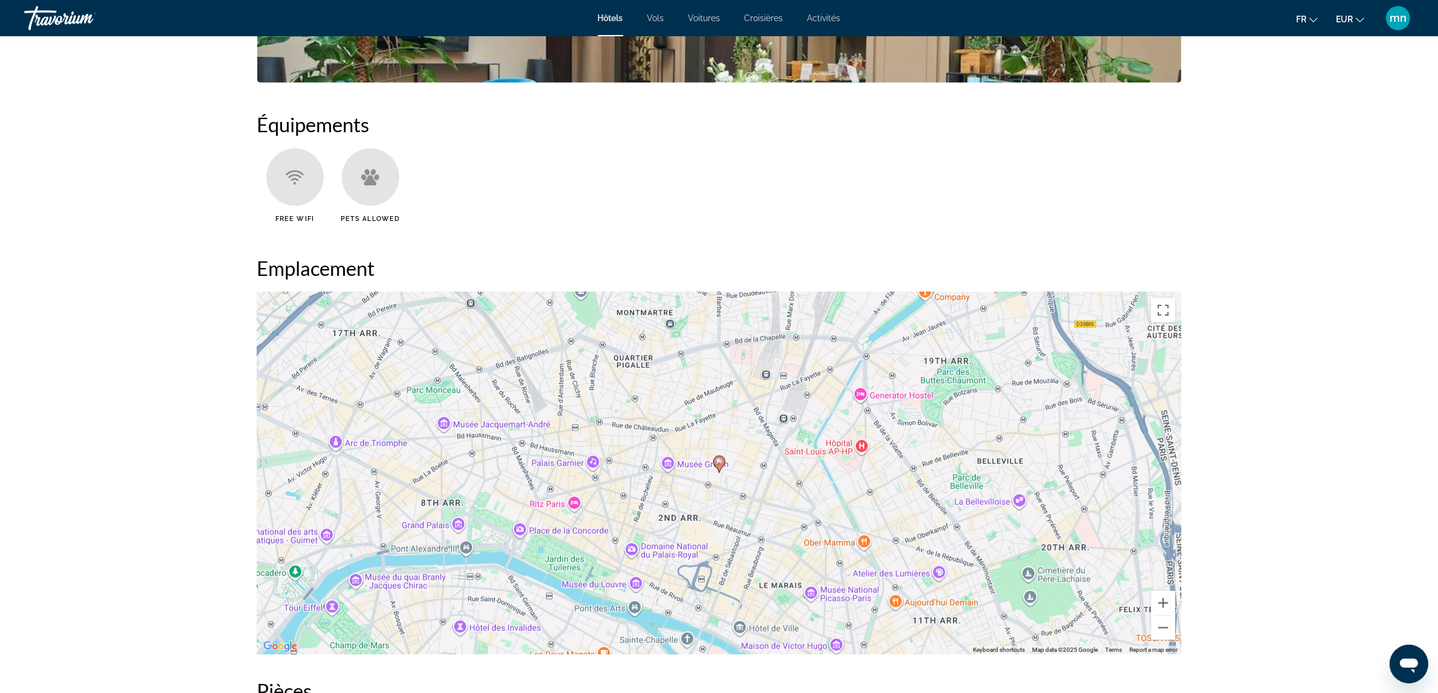
scroll to position [528, 0]
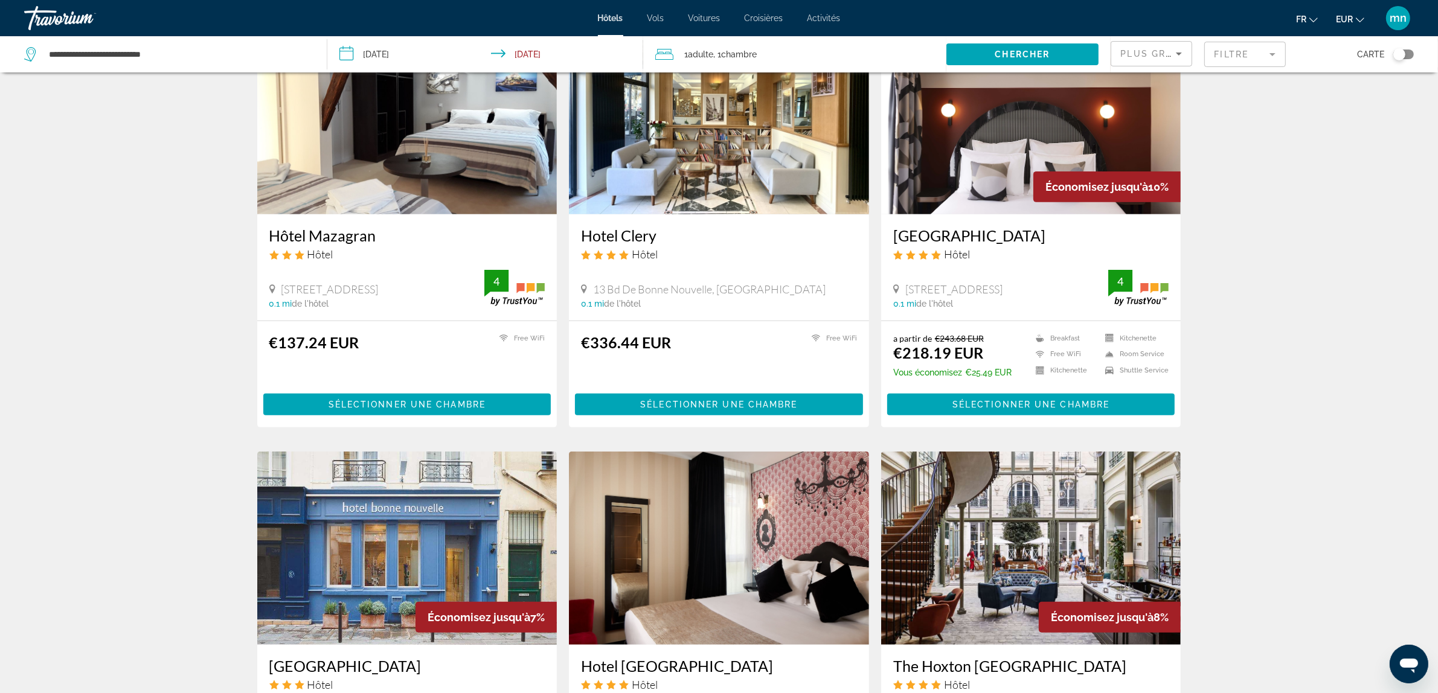
scroll to position [528, 0]
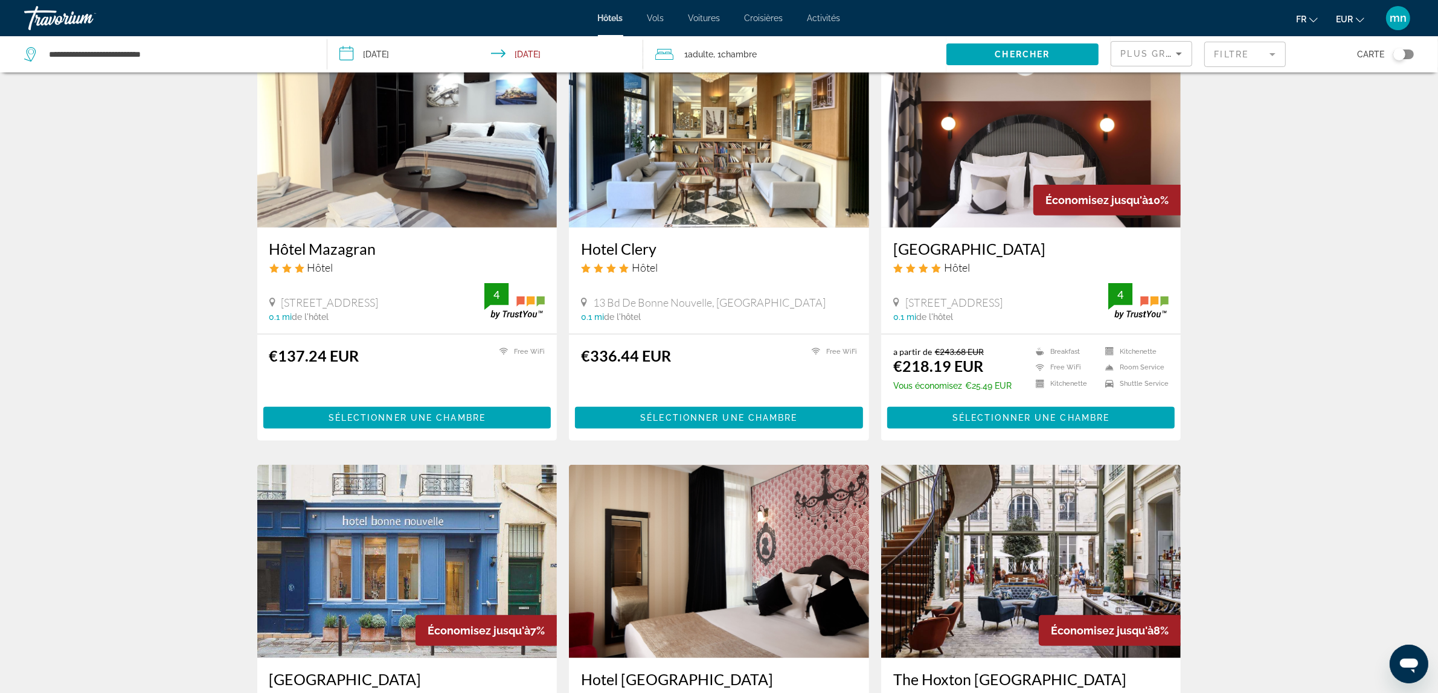
click at [376, 204] on img "Main content" at bounding box center [407, 130] width 300 height 193
